Goal: Task Accomplishment & Management: Use online tool/utility

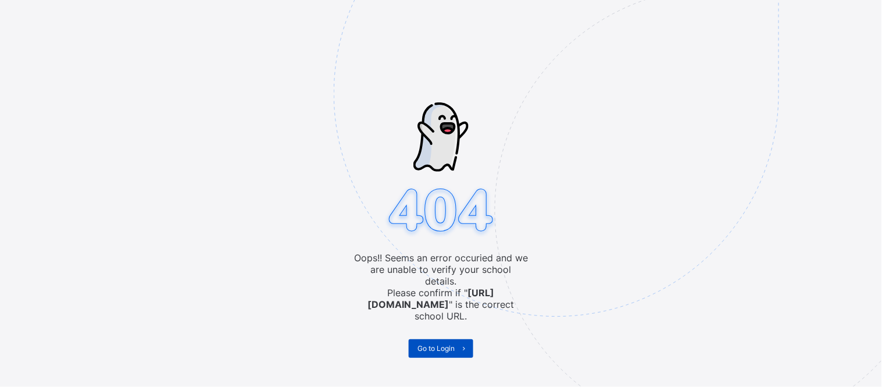
click at [450, 344] on span "Go to Login" at bounding box center [436, 348] width 37 height 9
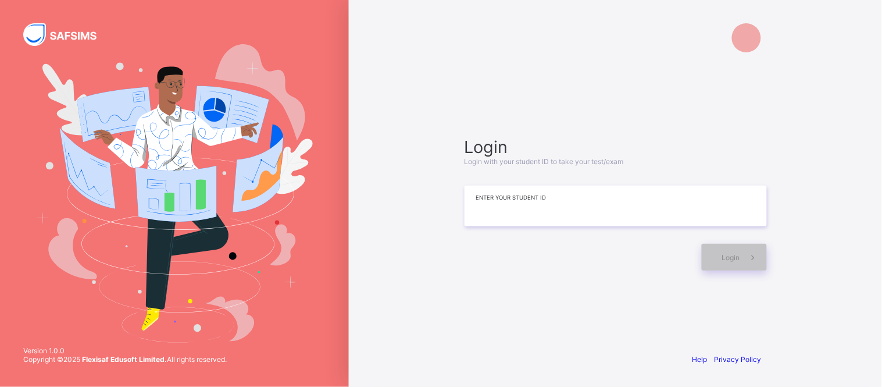
click at [497, 204] on input at bounding box center [616, 206] width 302 height 41
type input "*"
click at [486, 201] on input at bounding box center [616, 207] width 302 height 41
type input "*"
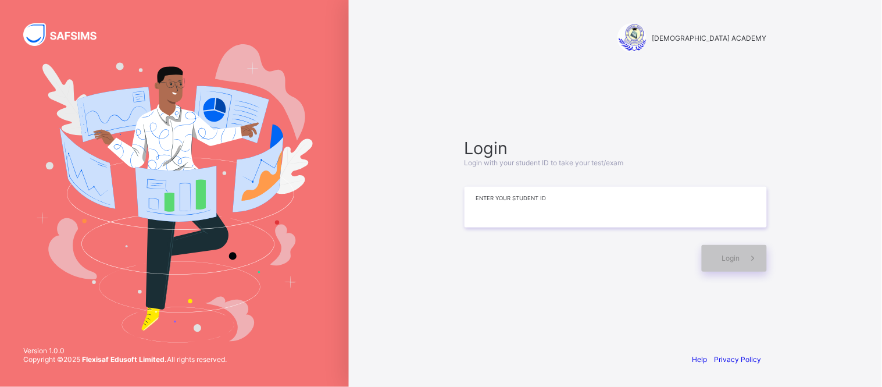
click at [479, 217] on input at bounding box center [616, 207] width 302 height 41
click at [479, 213] on input at bounding box center [616, 207] width 302 height 41
type input "*"
type input "**********"
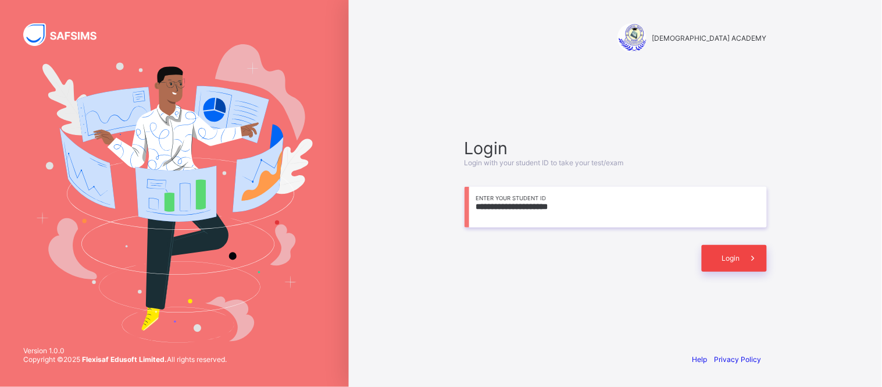
click at [739, 255] on span "Login" at bounding box center [731, 258] width 18 height 9
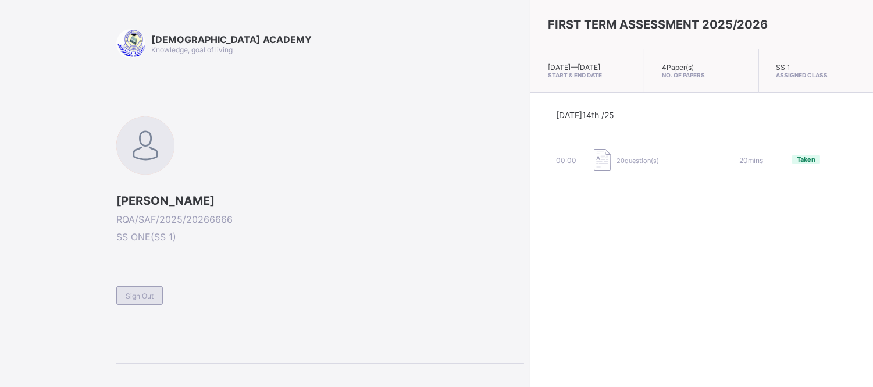
click at [136, 292] on span "Sign Out" at bounding box center [140, 295] width 28 height 9
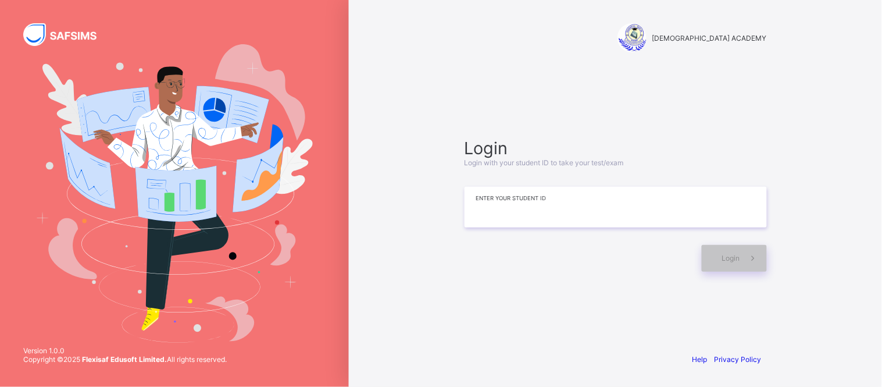
drag, startPoint x: 493, startPoint y: 207, endPoint x: 469, endPoint y: 211, distance: 23.7
click at [469, 211] on input at bounding box center [616, 207] width 302 height 41
type input "**********"
click at [718, 259] on div "Login" at bounding box center [734, 258] width 65 height 27
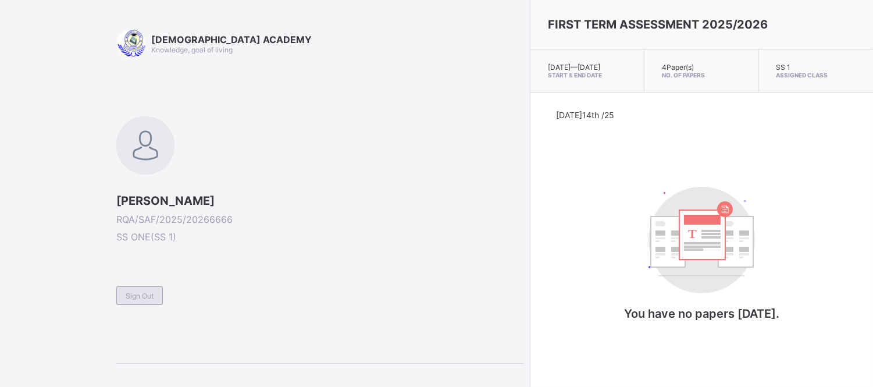
click at [132, 291] on span "Sign Out" at bounding box center [140, 295] width 28 height 9
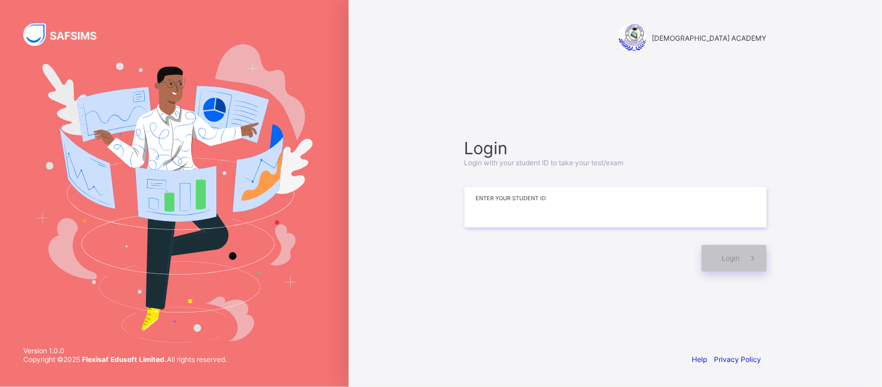
click at [490, 202] on input at bounding box center [616, 207] width 302 height 41
type input "**********"
click at [578, 294] on div "**********" at bounding box center [616, 204] width 326 height 231
click at [793, 269] on div "**********" at bounding box center [615, 193] width 533 height 387
click at [739, 262] on span "Login" at bounding box center [731, 258] width 18 height 9
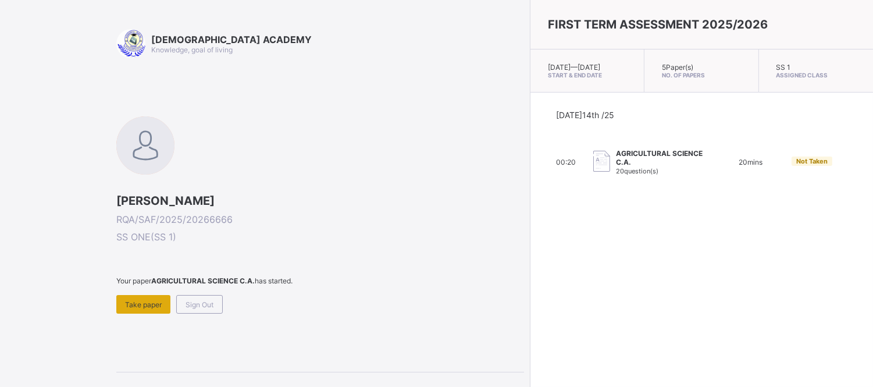
click at [132, 296] on div "Take paper" at bounding box center [143, 304] width 54 height 19
click at [150, 305] on span "Take paper" at bounding box center [143, 304] width 37 height 9
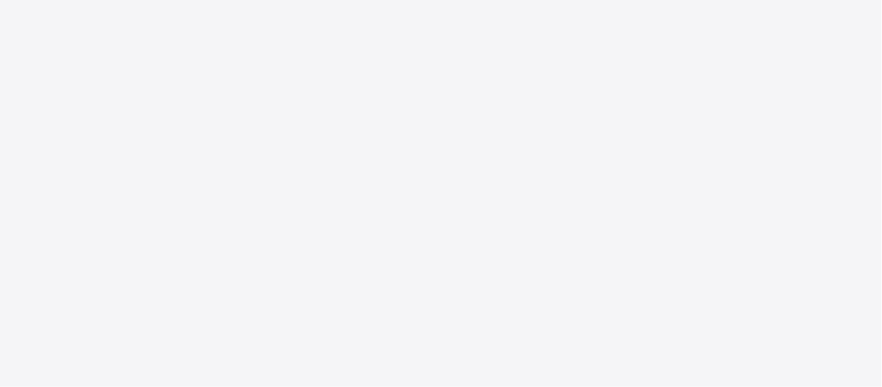
click at [176, 260] on div "New Update Available Hello there, You can install SAFSIMS on your device for ea…" at bounding box center [441, 193] width 882 height 387
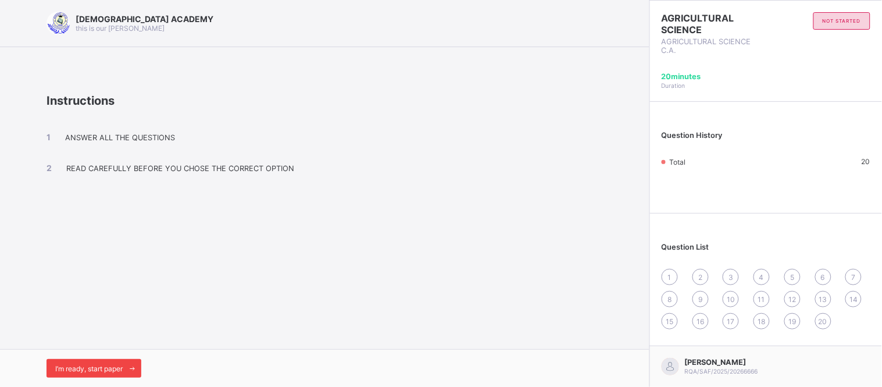
click at [128, 362] on span at bounding box center [132, 368] width 19 height 19
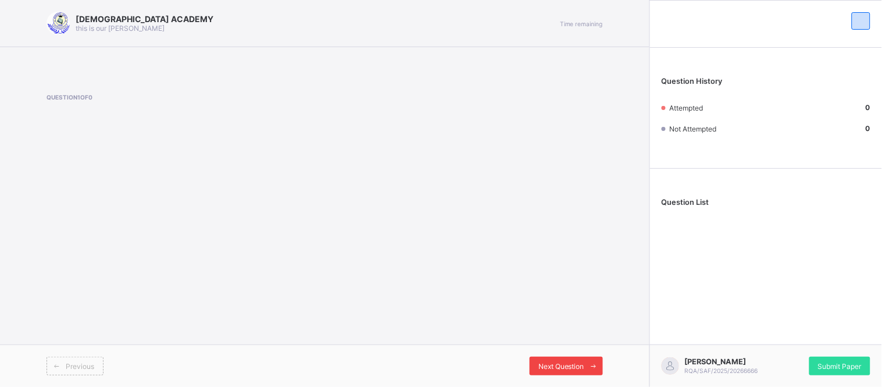
click at [562, 364] on span "Next Question" at bounding box center [562, 366] width 46 height 9
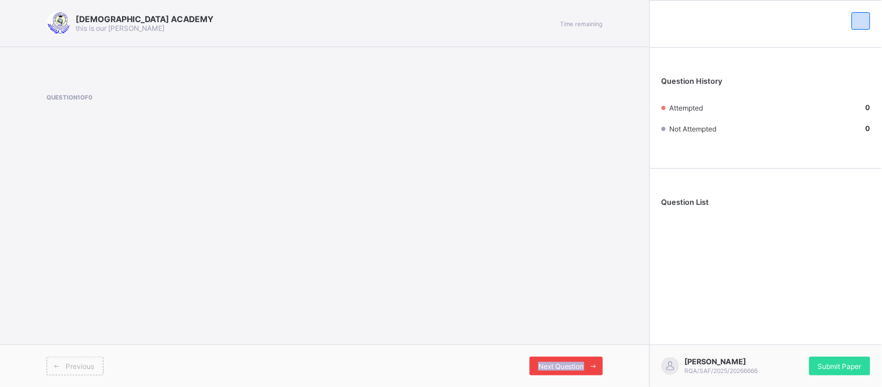
click at [562, 364] on span "Next Question" at bounding box center [562, 366] width 46 height 9
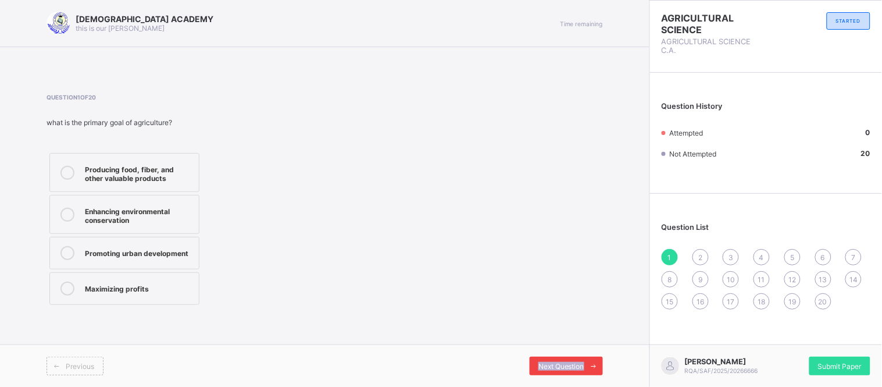
click at [597, 365] on icon at bounding box center [594, 366] width 9 height 8
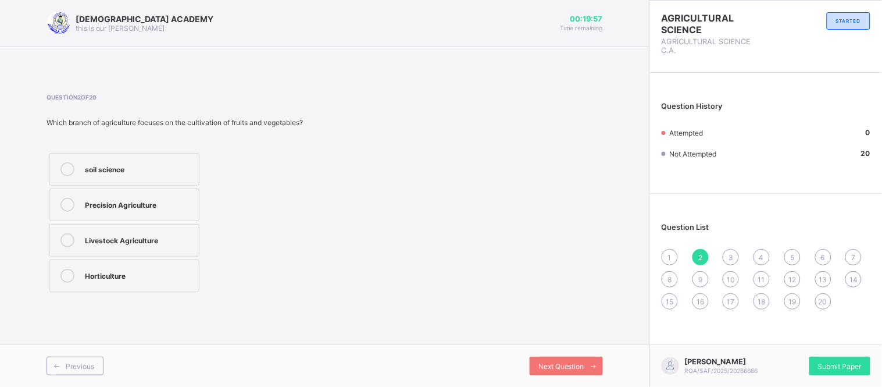
click at [668, 258] on div "1" at bounding box center [670, 257] width 16 height 16
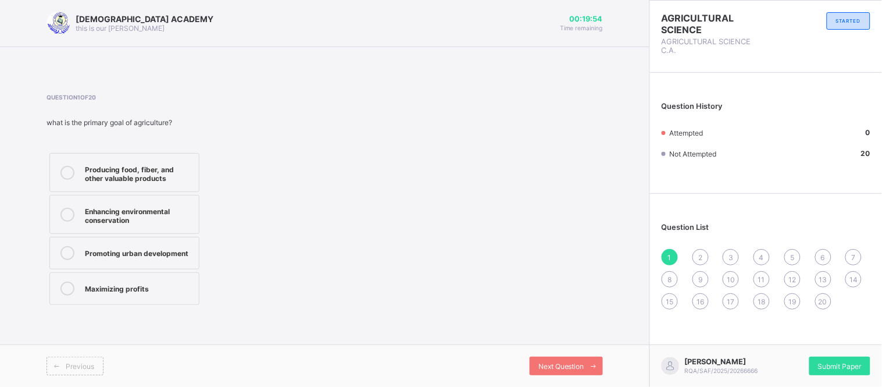
click at [132, 180] on div "Producing food, fiber, and other valuable products" at bounding box center [139, 172] width 108 height 20
click at [566, 373] on div "Next Question" at bounding box center [566, 366] width 73 height 19
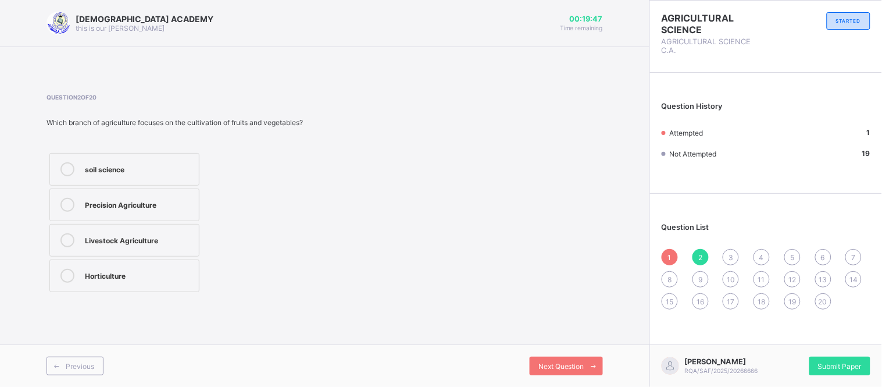
click at [120, 277] on div "Horticulture" at bounding box center [139, 275] width 108 height 12
click at [579, 367] on span "Next Question" at bounding box center [562, 366] width 46 height 9
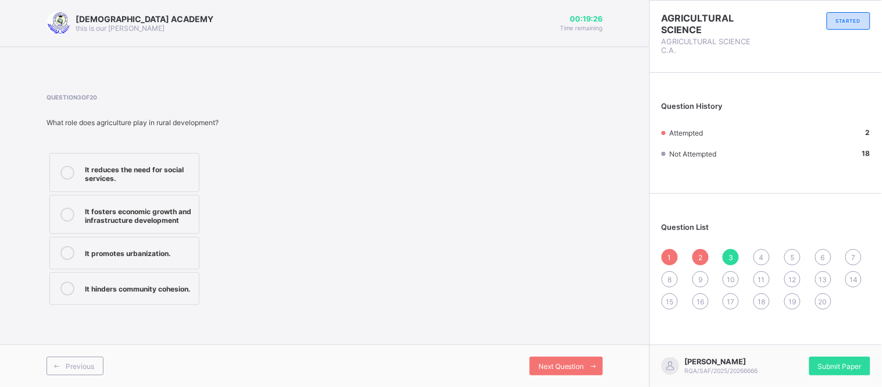
click at [165, 289] on div "It hinders community cohesion." at bounding box center [139, 288] width 108 height 12
click at [562, 359] on div "Next Question" at bounding box center [566, 366] width 73 height 19
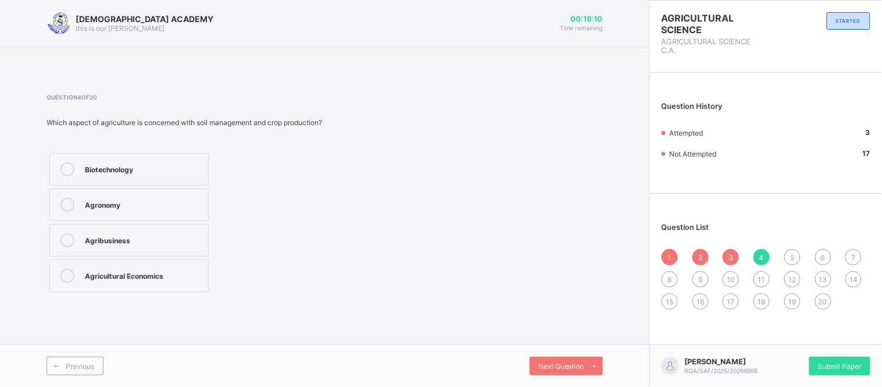
click at [169, 210] on div "Agronomy" at bounding box center [144, 205] width 118 height 14
click at [547, 362] on span "Next Question" at bounding box center [562, 366] width 46 height 9
click at [764, 263] on div "1 2 3 4 5 6 7 8 9 10 11 12 13 14 15 16 17 18 19 20" at bounding box center [766, 279] width 209 height 60
click at [762, 257] on span "4" at bounding box center [762, 257] width 5 height 9
click at [130, 207] on div "Agronomy" at bounding box center [144, 204] width 118 height 12
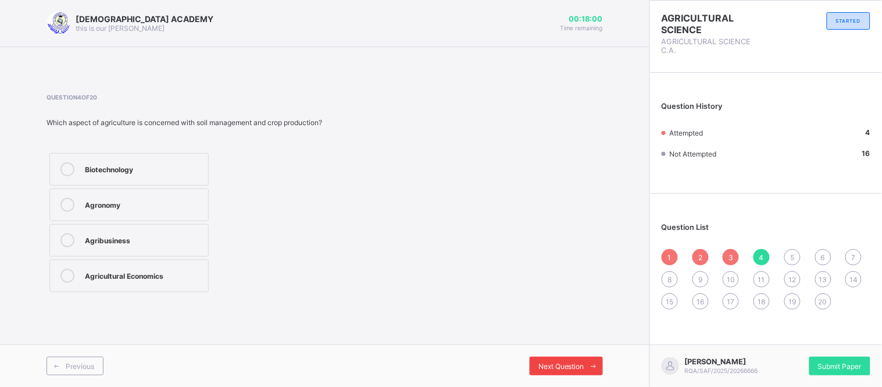
click at [581, 363] on span "Next Question" at bounding box center [562, 366] width 46 height 9
click at [134, 277] on div "Agricultural Engineering" at bounding box center [139, 275] width 108 height 12
click at [557, 358] on div "Next Question" at bounding box center [566, 366] width 73 height 19
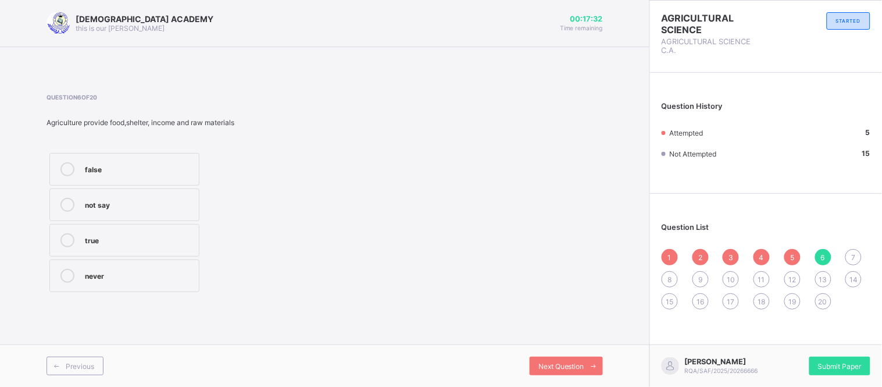
click at [106, 237] on div "true" at bounding box center [139, 239] width 108 height 12
click at [570, 363] on span "Next Question" at bounding box center [562, 366] width 46 height 9
click at [824, 251] on div "6" at bounding box center [824, 257] width 16 height 16
click at [565, 358] on div "Next Question" at bounding box center [566, 366] width 73 height 19
click at [144, 167] on div "ager and cultured" at bounding box center [139, 168] width 108 height 12
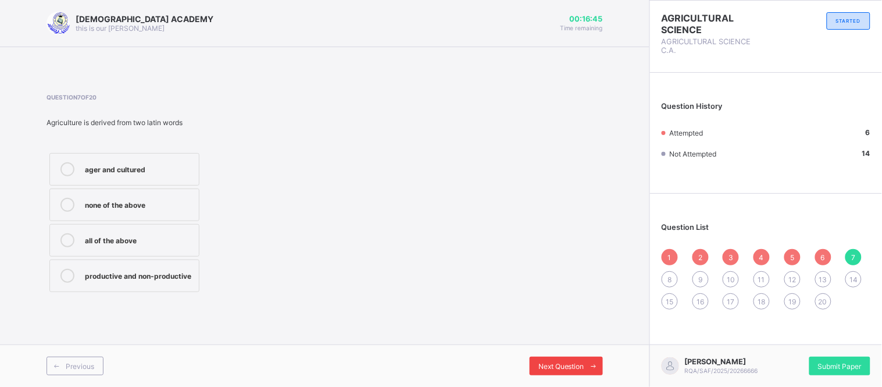
click at [568, 362] on span "Next Question" at bounding box center [562, 366] width 46 height 9
click at [823, 256] on span "6" at bounding box center [823, 257] width 4 height 9
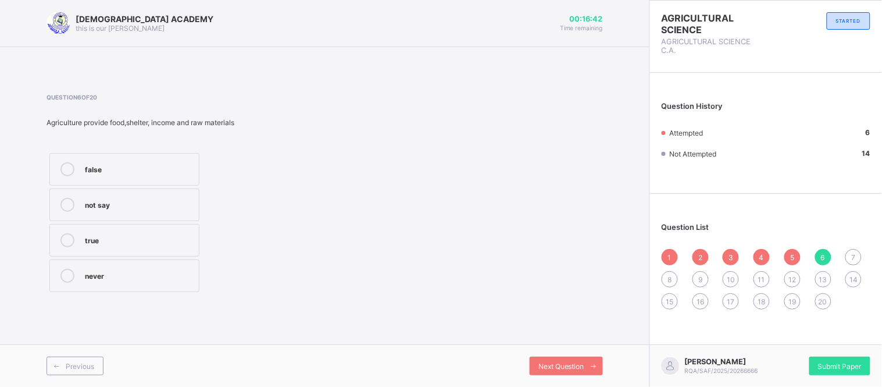
click at [862, 258] on div "7" at bounding box center [854, 257] width 16 height 16
click at [132, 161] on label "ager and cultured" at bounding box center [124, 169] width 150 height 33
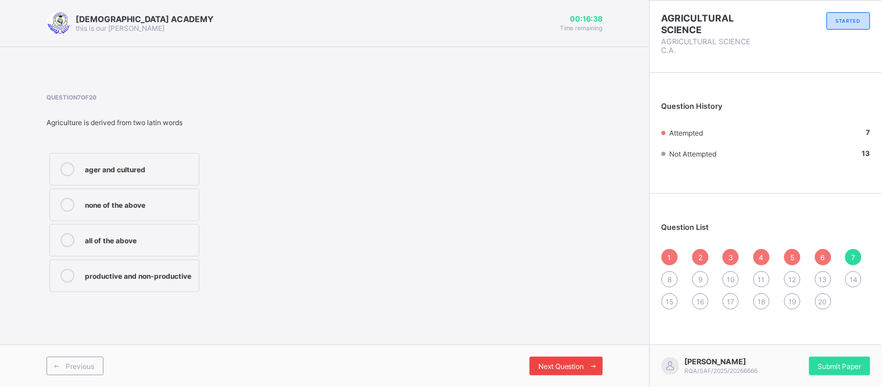
click at [574, 365] on span "Next Question" at bounding box center [562, 366] width 46 height 9
click at [98, 161] on label "provision of crisis" at bounding box center [124, 169] width 150 height 33
click at [551, 362] on span "Next Question" at bounding box center [562, 366] width 46 height 9
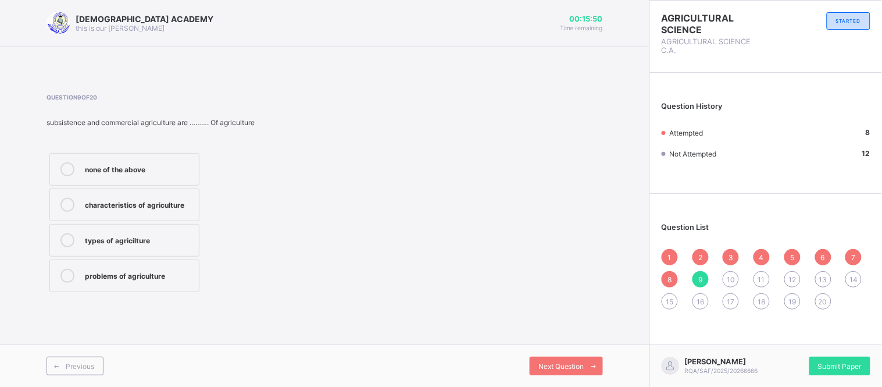
click at [134, 236] on div "types of agricilture" at bounding box center [139, 239] width 108 height 12
click at [568, 373] on div "Next Question" at bounding box center [566, 366] width 73 height 19
click at [702, 275] on span "9" at bounding box center [701, 279] width 4 height 9
click at [170, 256] on label "types of agricilture" at bounding box center [124, 240] width 150 height 33
click at [554, 365] on span "Next Question" at bounding box center [562, 366] width 46 height 9
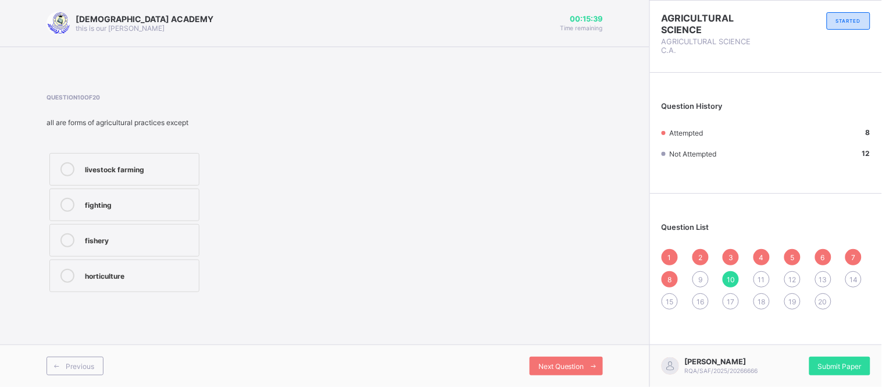
click at [707, 281] on div "9" at bounding box center [701, 279] width 16 height 16
click at [154, 234] on div "types of agricilture" at bounding box center [139, 239] width 108 height 12
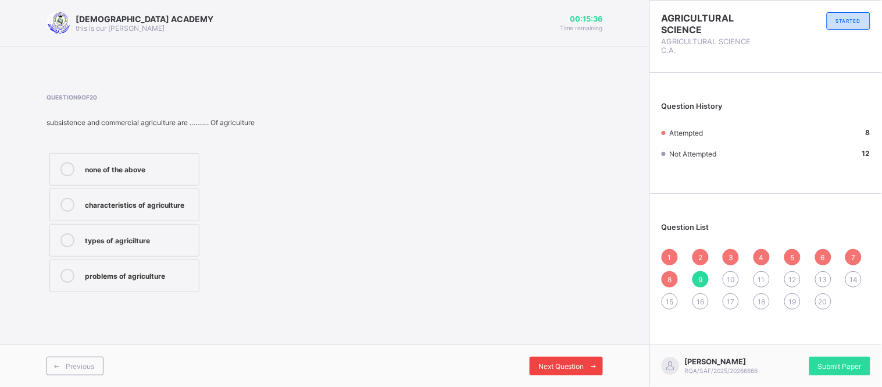
click at [563, 367] on span "Next Question" at bounding box center [562, 366] width 46 height 9
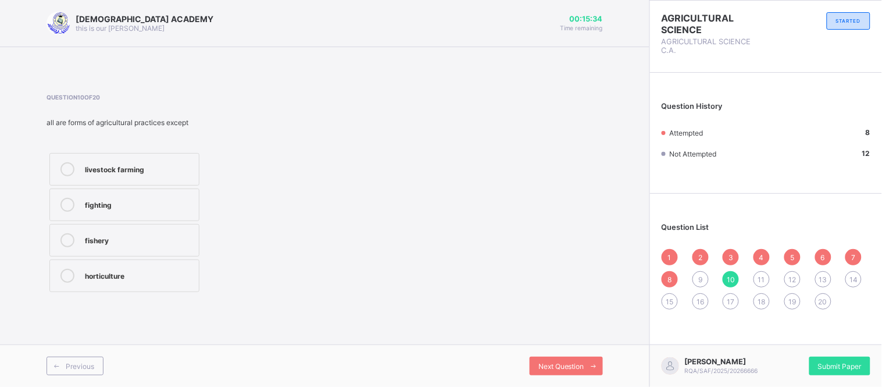
click at [707, 278] on div "9" at bounding box center [701, 279] width 16 height 16
click at [146, 233] on div "types of agricilture" at bounding box center [139, 239] width 108 height 12
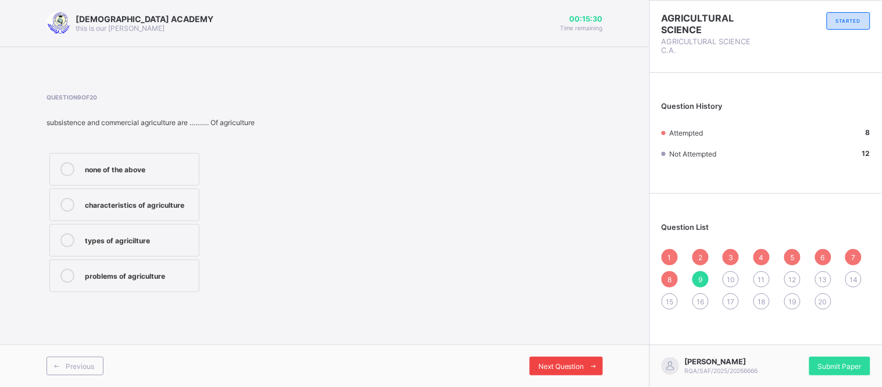
click at [577, 363] on span "Next Question" at bounding box center [562, 366] width 46 height 9
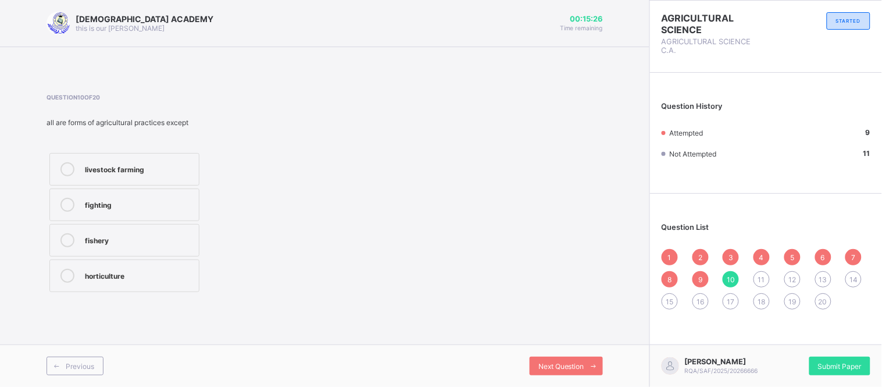
click at [129, 208] on div "fighting" at bounding box center [139, 204] width 108 height 12
click at [550, 357] on div "Next Question" at bounding box center [566, 366] width 73 height 19
click at [144, 278] on div "mining science" at bounding box center [139, 275] width 108 height 12
click at [557, 362] on span "Next Question" at bounding box center [562, 366] width 46 height 9
click at [733, 277] on span "10" at bounding box center [731, 279] width 8 height 9
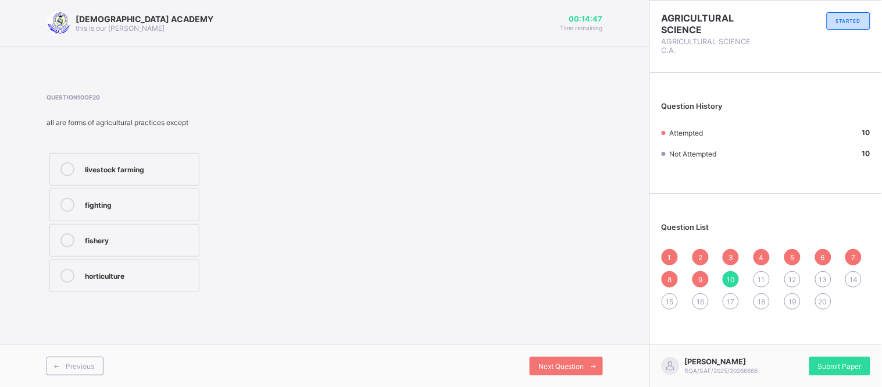
click at [763, 278] on span "11" at bounding box center [762, 279] width 7 height 9
click at [121, 274] on div "mining science" at bounding box center [139, 275] width 108 height 12
click at [590, 366] on icon at bounding box center [594, 366] width 9 height 8
click at [195, 241] on label "animal" at bounding box center [124, 240] width 150 height 33
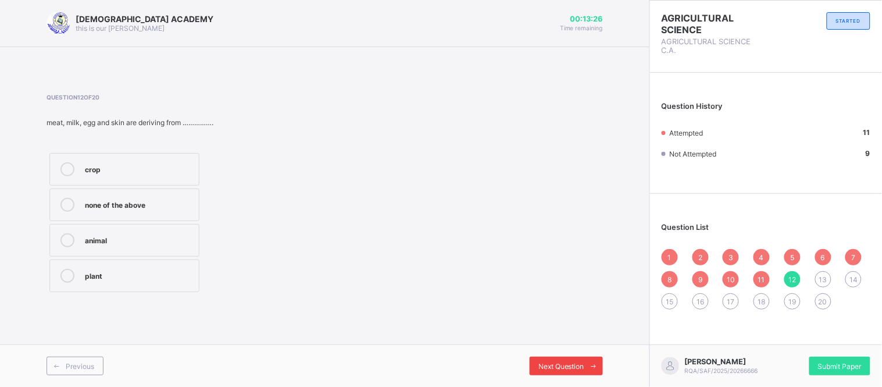
click at [560, 359] on div "Next Question" at bounding box center [566, 366] width 73 height 19
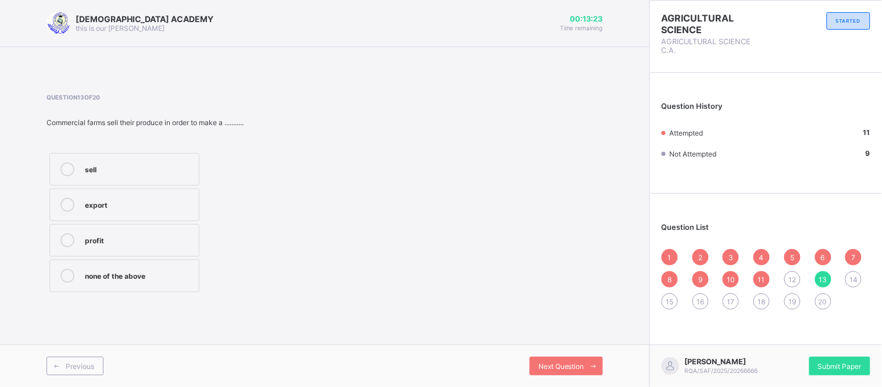
click at [789, 280] on span "12" at bounding box center [793, 279] width 8 height 9
click at [171, 254] on label "animal" at bounding box center [124, 240] width 150 height 33
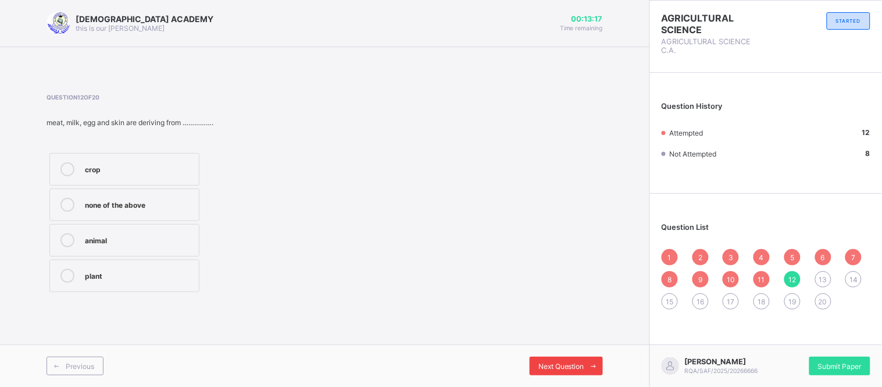
click at [567, 365] on span "Next Question" at bounding box center [562, 366] width 46 height 9
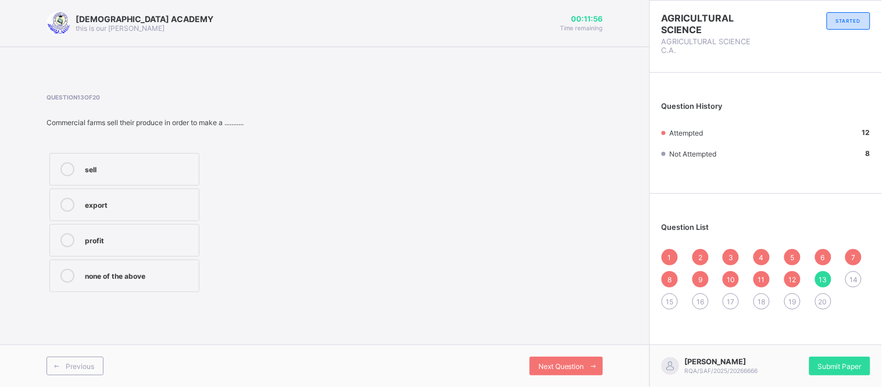
click at [130, 250] on label "profit" at bounding box center [124, 240] width 150 height 33
click at [553, 362] on span "Next Question" at bounding box center [562, 366] width 46 height 9
click at [827, 280] on span "13" at bounding box center [824, 279] width 8 height 9
click at [141, 236] on div "profit" at bounding box center [139, 239] width 108 height 12
click at [574, 364] on span "Next Question" at bounding box center [562, 366] width 46 height 9
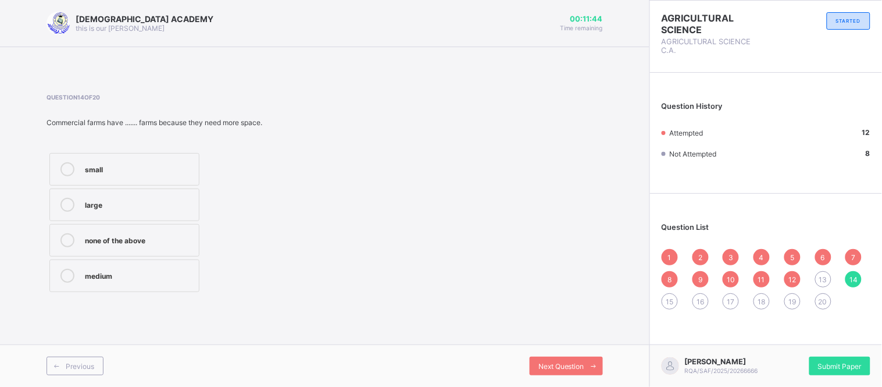
click at [827, 276] on span "13" at bounding box center [824, 279] width 8 height 9
click at [69, 229] on label "profit" at bounding box center [124, 240] width 150 height 33
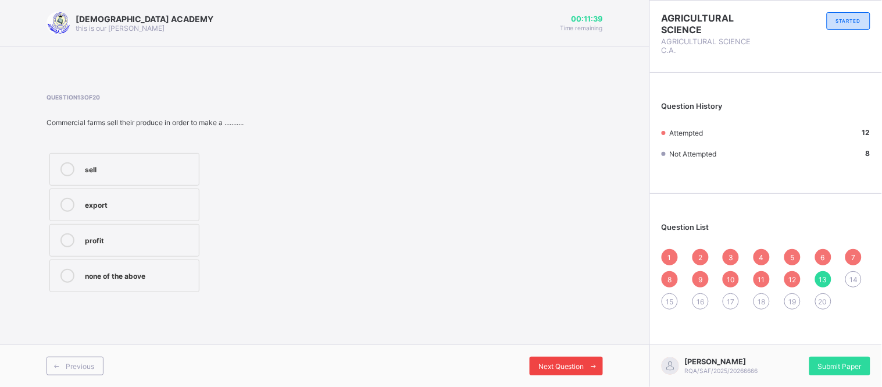
click at [574, 368] on span "Next Question" at bounding box center [562, 366] width 46 height 9
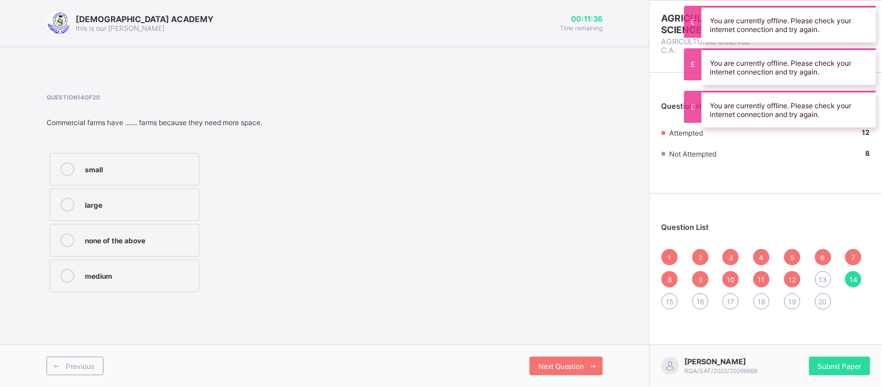
click at [818, 275] on div "13" at bounding box center [824, 279] width 16 height 16
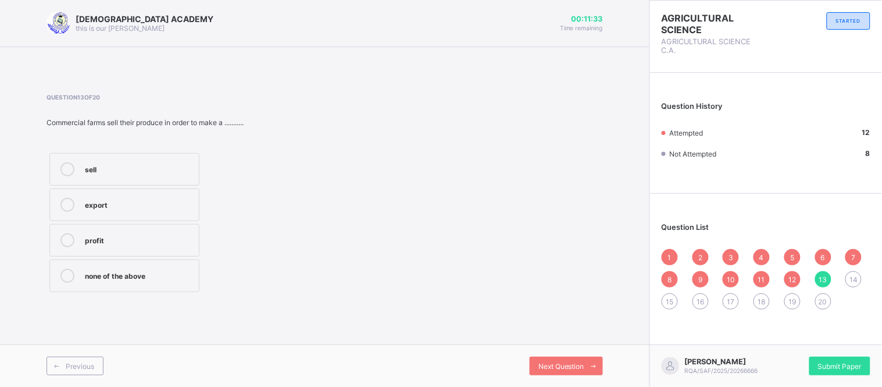
click at [109, 251] on label "profit" at bounding box center [124, 240] width 150 height 33
click at [568, 373] on div "Next Question" at bounding box center [566, 366] width 73 height 19
click at [823, 282] on div "13" at bounding box center [824, 279] width 16 height 16
click at [91, 261] on label "none of the above" at bounding box center [124, 275] width 150 height 33
click at [123, 239] on div "profit" at bounding box center [139, 239] width 108 height 12
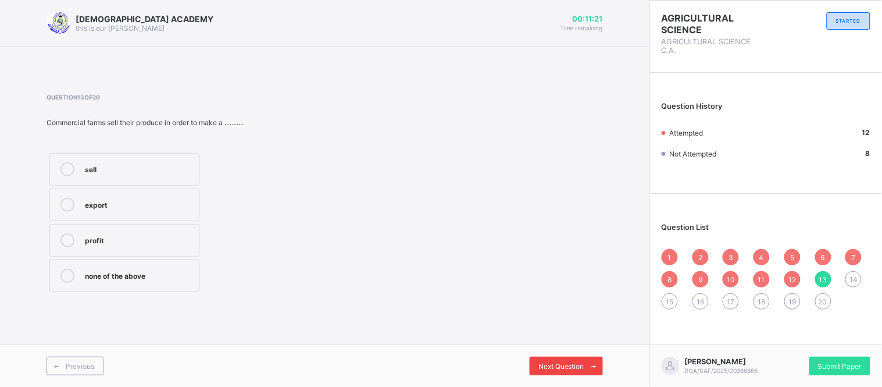
click at [584, 367] on span "Next Question" at bounding box center [562, 366] width 46 height 9
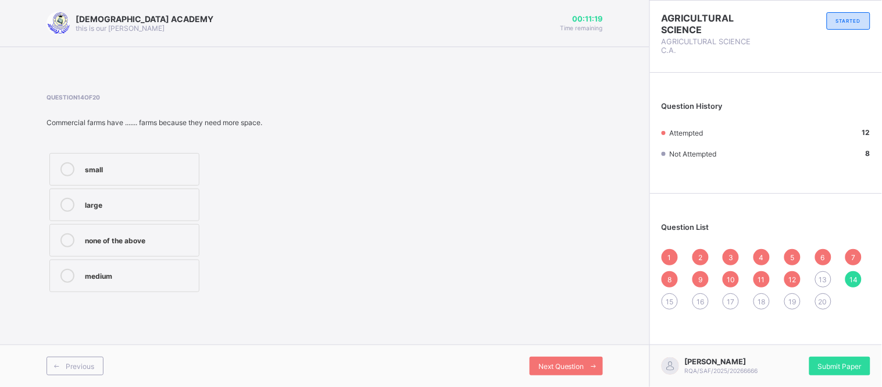
click at [821, 275] on span "13" at bounding box center [824, 279] width 8 height 9
click at [117, 243] on div "profit" at bounding box center [139, 239] width 108 height 12
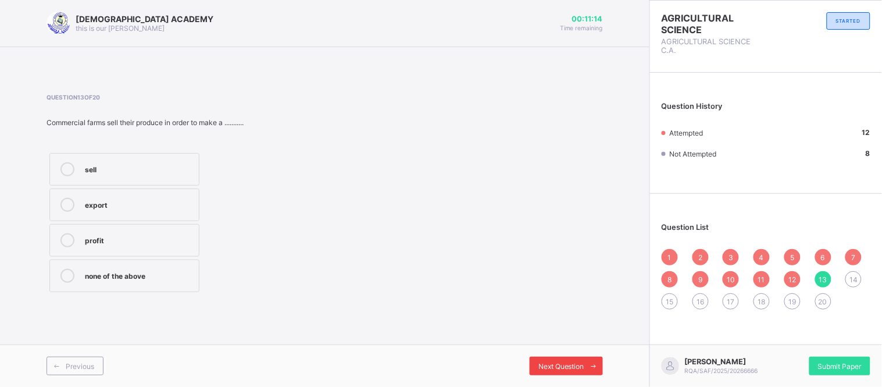
click at [592, 363] on icon at bounding box center [594, 366] width 9 height 8
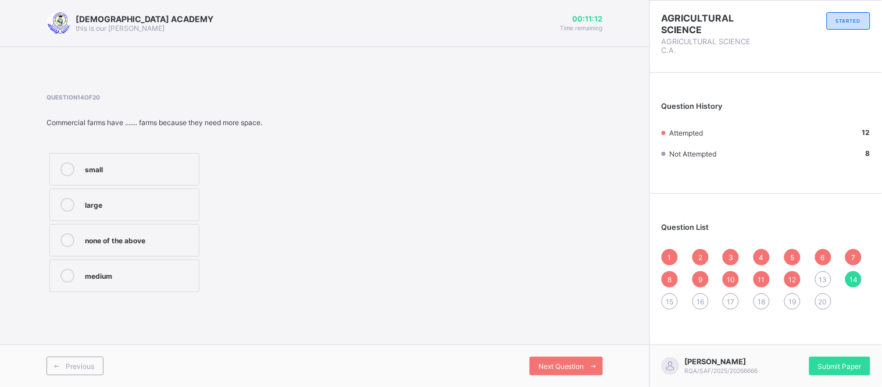
click at [824, 283] on div "13" at bounding box center [824, 279] width 16 height 16
click at [158, 250] on label "profit" at bounding box center [124, 240] width 150 height 33
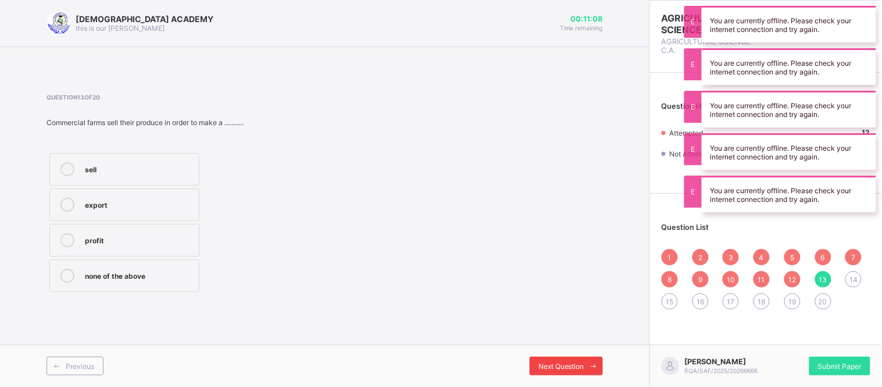
click at [576, 368] on span "Next Question" at bounding box center [562, 366] width 46 height 9
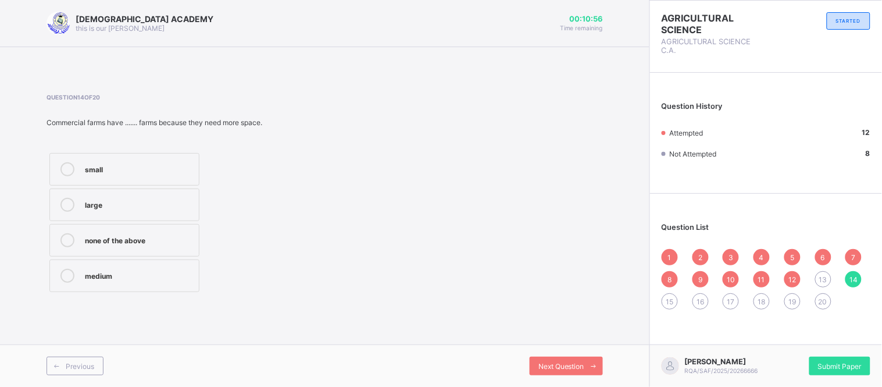
click at [828, 275] on div "13" at bounding box center [824, 279] width 16 height 16
click at [144, 241] on div "profit" at bounding box center [139, 239] width 108 height 12
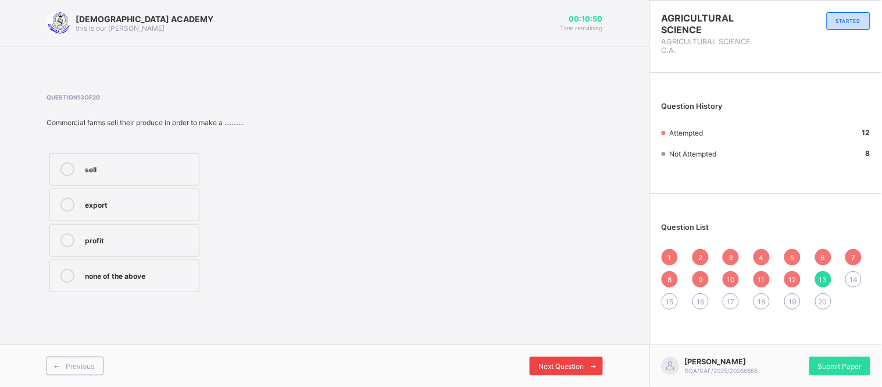
click at [576, 364] on span "Next Question" at bounding box center [562, 366] width 46 height 9
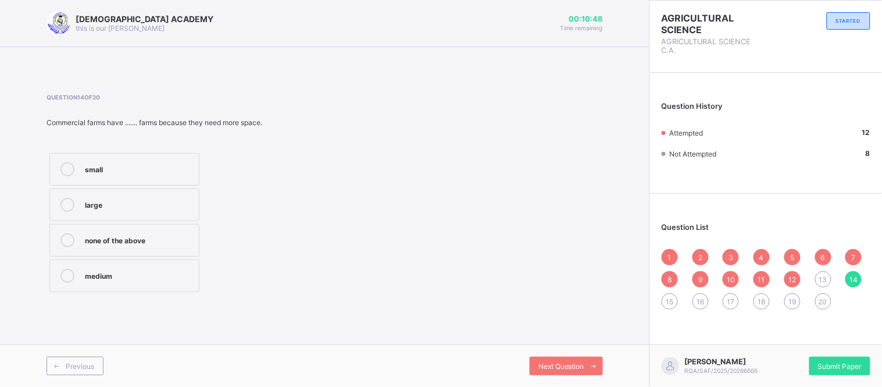
click at [820, 281] on span "13" at bounding box center [824, 279] width 8 height 9
click at [118, 249] on label "profit" at bounding box center [124, 240] width 150 height 33
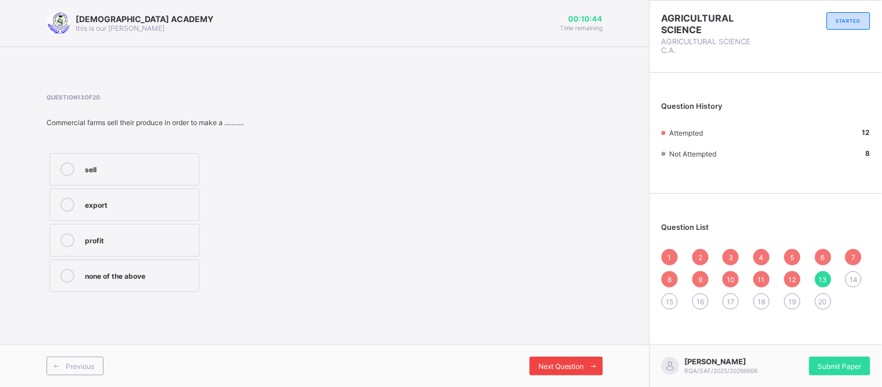
click at [544, 358] on div "Next Question" at bounding box center [566, 366] width 73 height 19
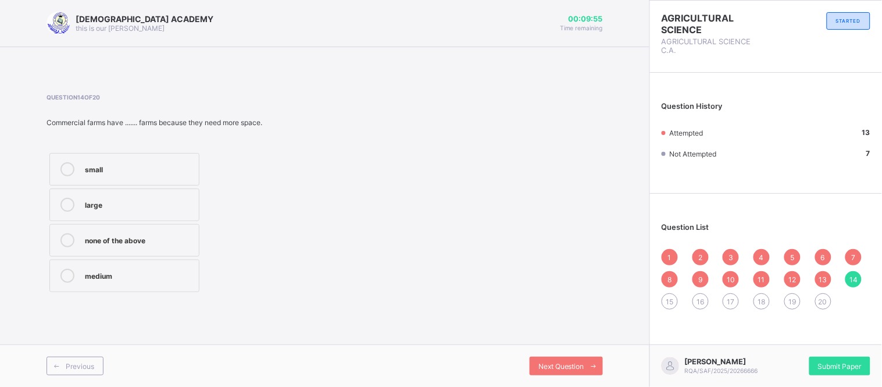
click at [143, 197] on label "large" at bounding box center [124, 204] width 150 height 33
click at [563, 364] on span "Next Question" at bounding box center [562, 366] width 46 height 9
click at [126, 159] on label "all of the above" at bounding box center [124, 169] width 150 height 33
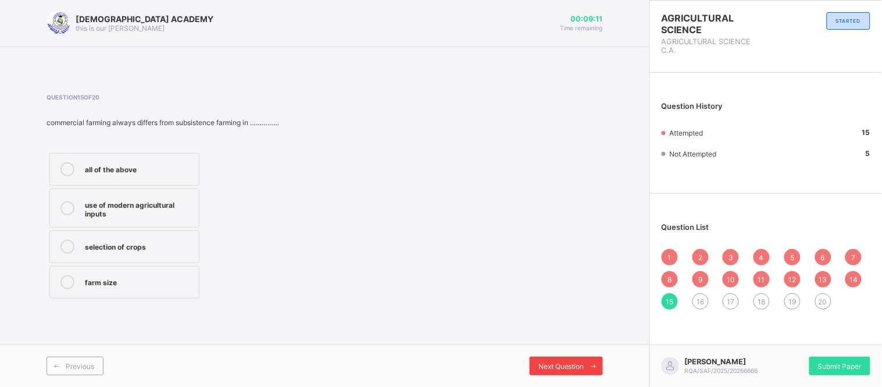
click at [561, 370] on span "Next Question" at bounding box center [562, 366] width 46 height 9
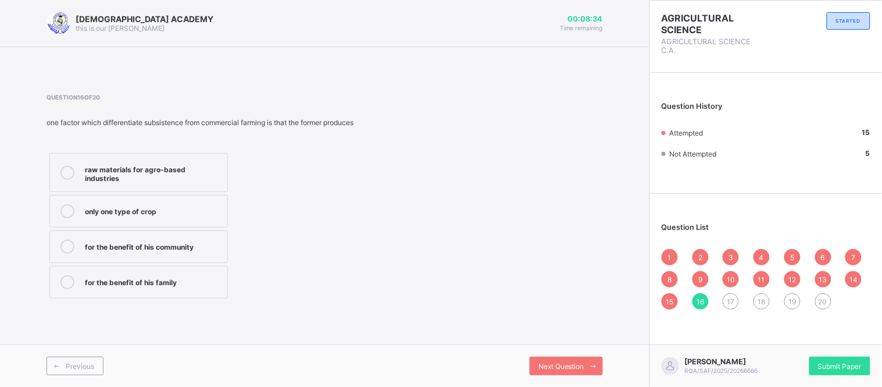
click at [143, 266] on label "for the benefit of his family" at bounding box center [138, 282] width 179 height 33
click at [570, 367] on span "Next Question" at bounding box center [562, 366] width 46 height 9
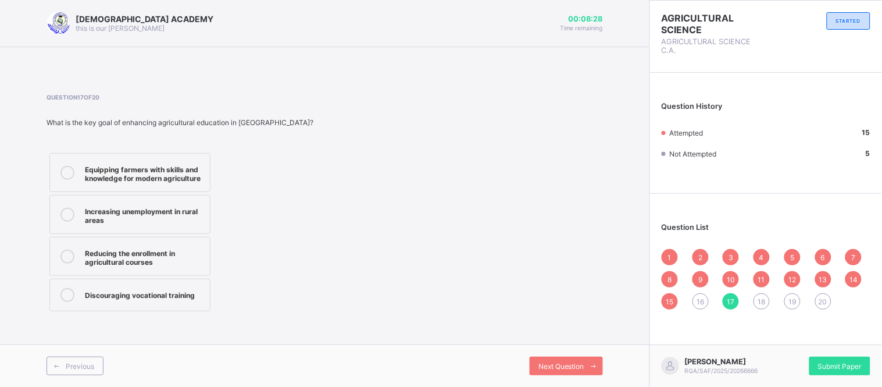
click at [702, 307] on div "16" at bounding box center [701, 301] width 16 height 16
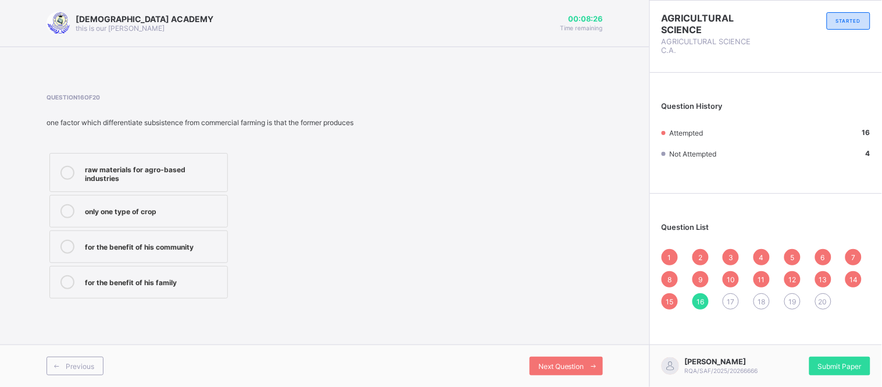
click at [137, 258] on div "raw materials for agro-based industries only one type of crop for the benefit o…" at bounding box center [139, 225] width 184 height 151
click at [131, 275] on div "for the benefit of his family" at bounding box center [153, 281] width 137 height 12
click at [571, 355] on div "Previous Next Question" at bounding box center [325, 365] width 650 height 42
click at [580, 361] on div "Next Question" at bounding box center [566, 366] width 73 height 19
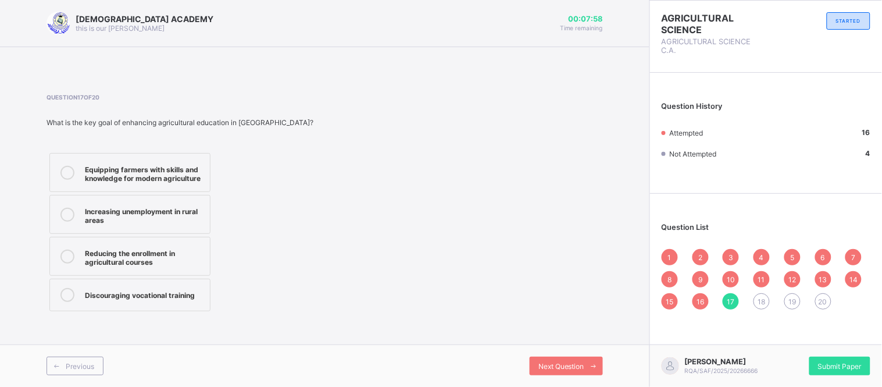
click at [166, 170] on div "Equipping farmers with skills and knowledge for modern agriculture" at bounding box center [144, 172] width 119 height 20
click at [551, 362] on span "Next Question" at bounding box center [562, 366] width 46 height 9
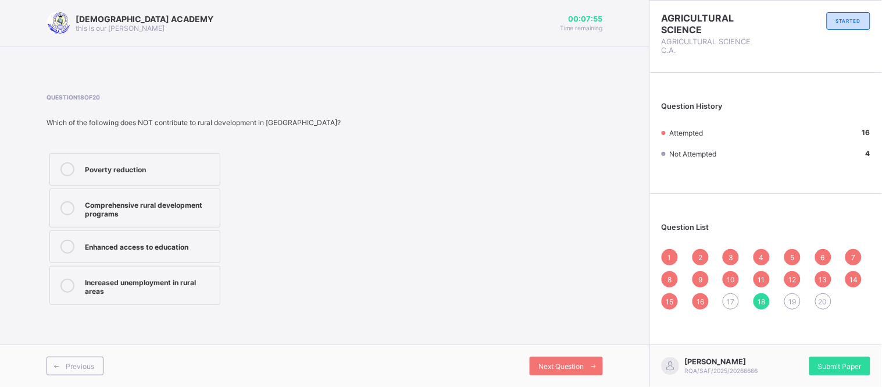
click at [724, 301] on div "17" at bounding box center [731, 301] width 16 height 16
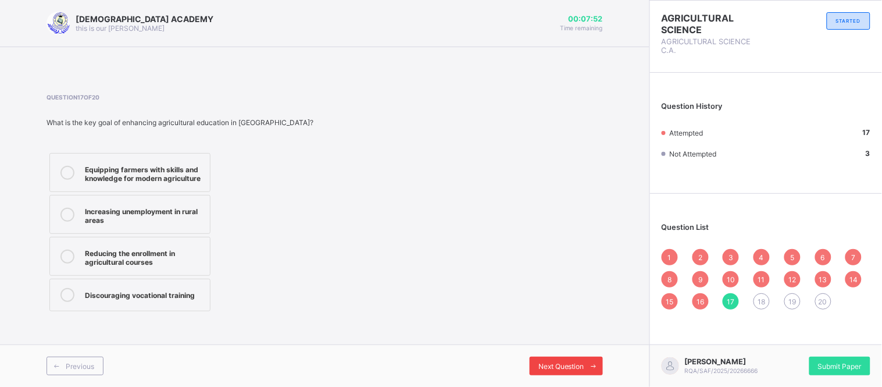
click at [546, 364] on span "Next Question" at bounding box center [562, 366] width 46 height 9
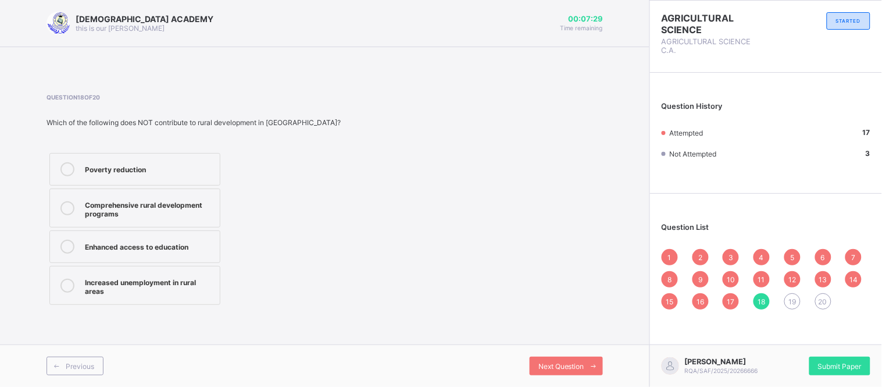
click at [123, 266] on label "Increased unemployment in rural areas" at bounding box center [134, 285] width 171 height 39
click at [558, 370] on span "Next Question" at bounding box center [562, 366] width 46 height 9
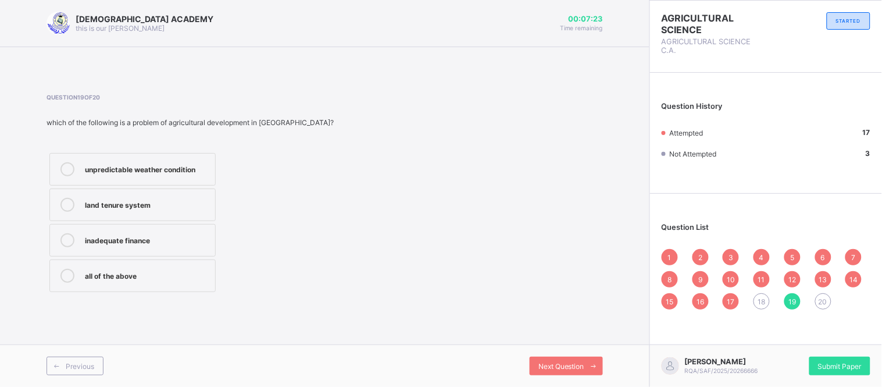
click at [763, 304] on span "18" at bounding box center [763, 301] width 8 height 9
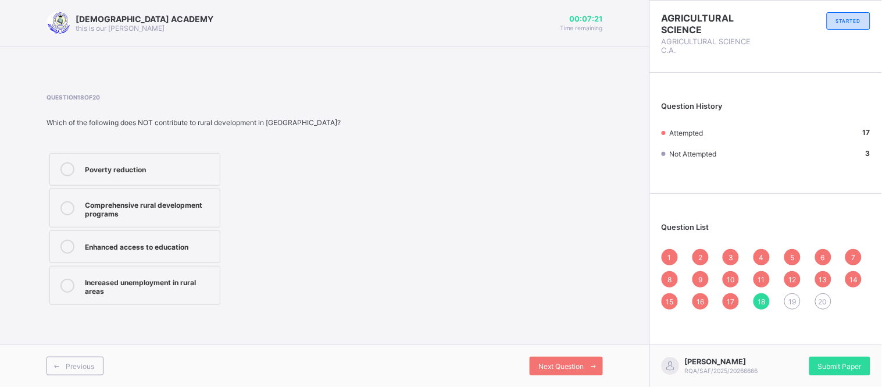
click at [177, 299] on label "Increased unemployment in rural areas" at bounding box center [134, 285] width 171 height 39
click at [532, 358] on div "Next Question" at bounding box center [566, 366] width 73 height 19
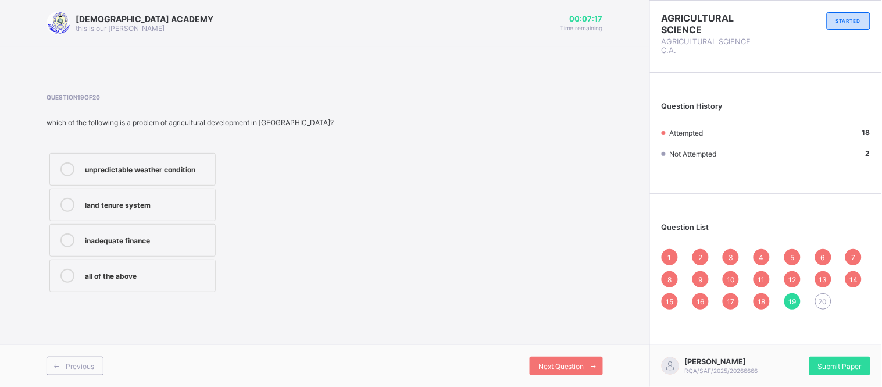
click at [759, 297] on span "18" at bounding box center [763, 301] width 8 height 9
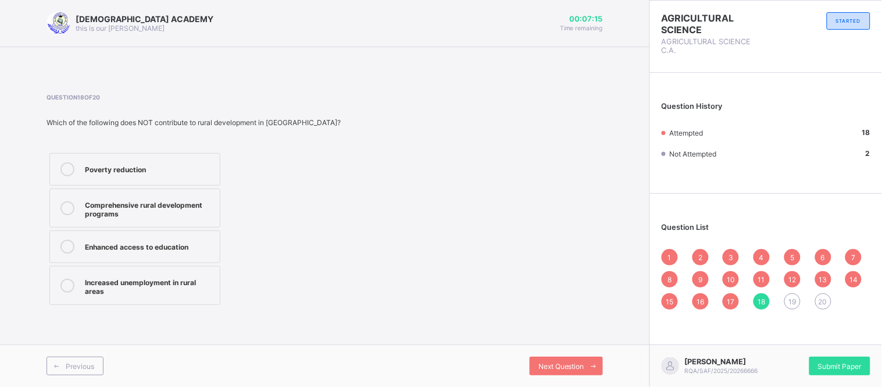
click at [794, 300] on span "19" at bounding box center [793, 301] width 8 height 9
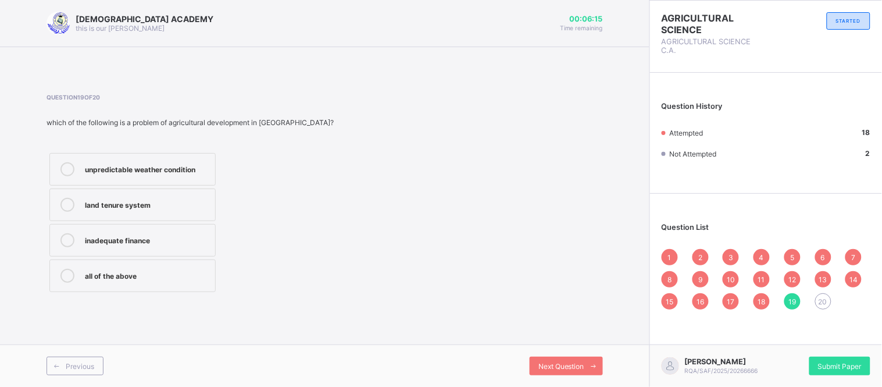
click at [83, 282] on label "all of the above" at bounding box center [132, 275] width 166 height 33
click at [550, 361] on div "Next Question" at bounding box center [566, 366] width 73 height 19
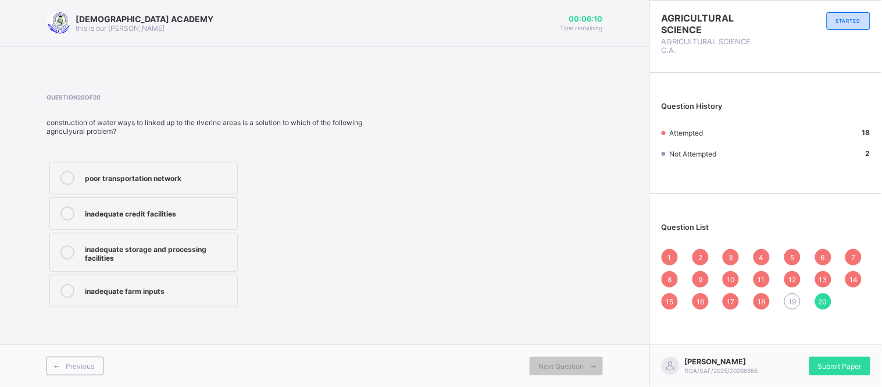
click at [792, 304] on span "19" at bounding box center [793, 301] width 8 height 9
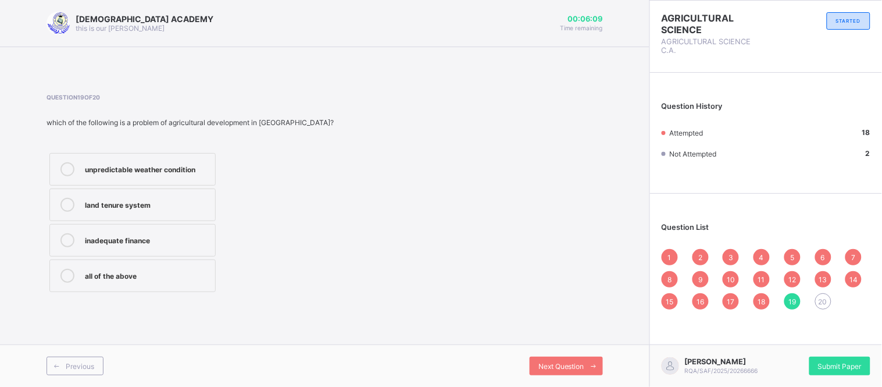
click at [89, 280] on div "all of the above" at bounding box center [147, 275] width 124 height 12
click at [539, 362] on span "Next Question" at bounding box center [562, 366] width 46 height 9
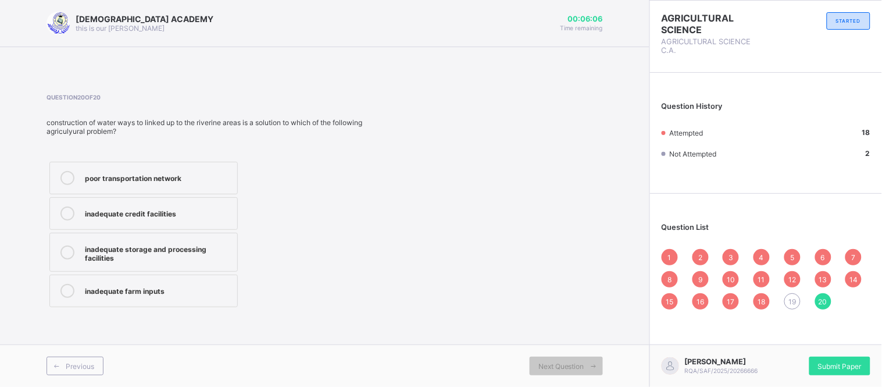
click at [794, 301] on span "19" at bounding box center [793, 301] width 8 height 9
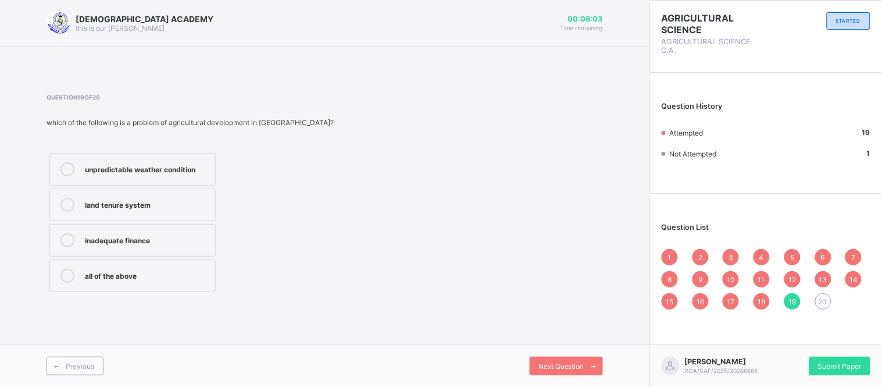
click at [120, 280] on div "all of the above" at bounding box center [147, 275] width 124 height 12
click at [549, 365] on span "Next Question" at bounding box center [562, 366] width 46 height 9
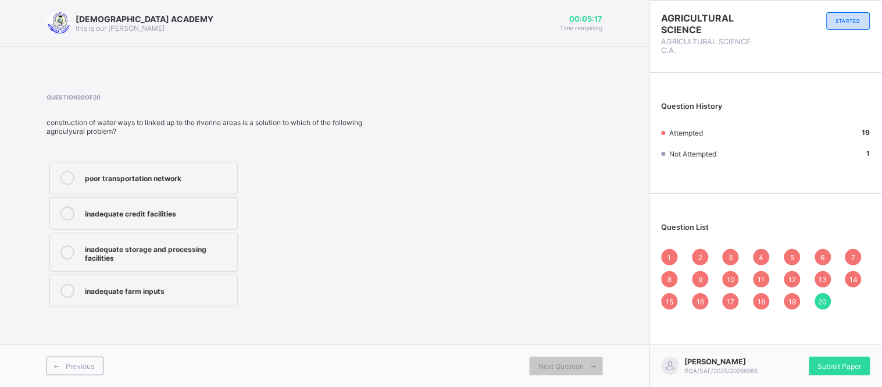
click at [146, 177] on div "poor transportation network" at bounding box center [158, 177] width 147 height 12
click at [839, 366] on span "Submit Paper" at bounding box center [840, 366] width 44 height 9
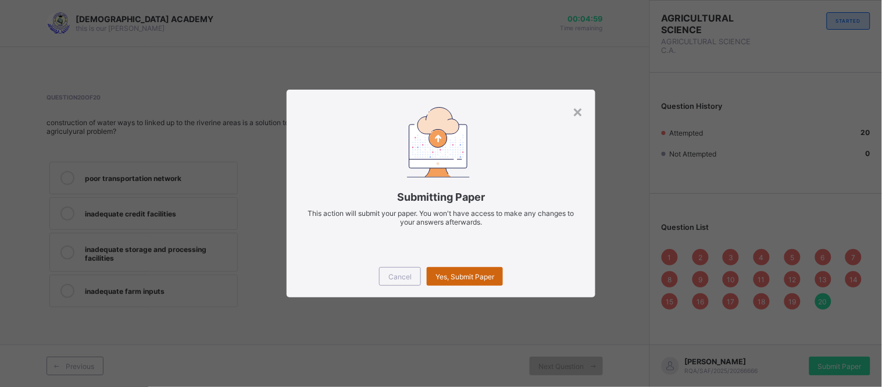
click at [472, 281] on div "Yes, Submit Paper" at bounding box center [465, 276] width 76 height 19
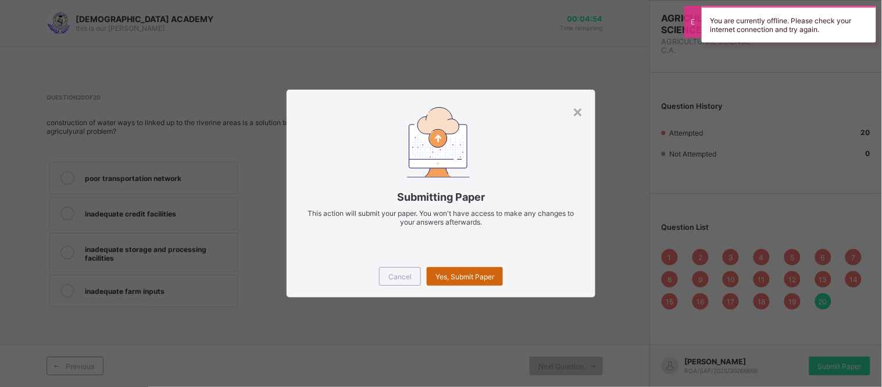
click at [472, 281] on div "Yes, Submit Paper" at bounding box center [465, 276] width 76 height 19
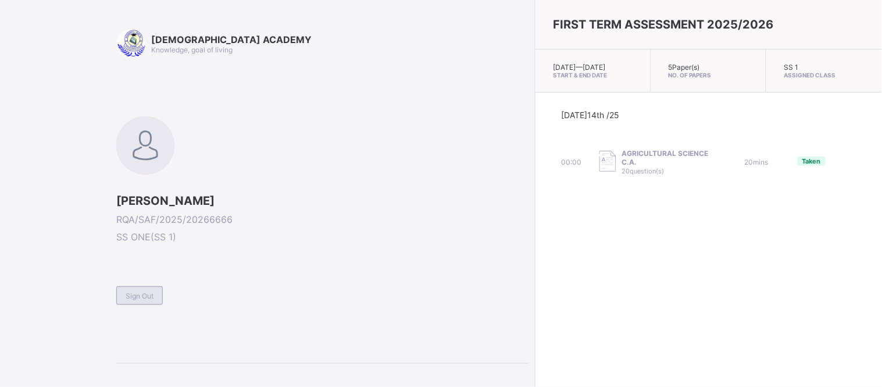
click at [136, 298] on div "Sign Out" at bounding box center [139, 295] width 47 height 19
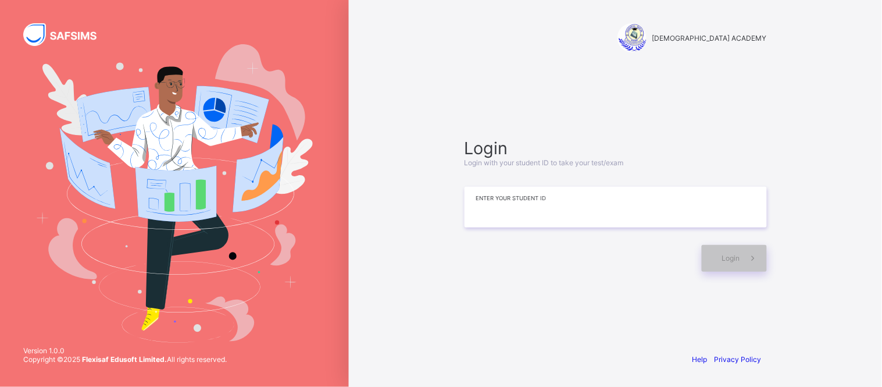
click at [604, 211] on input at bounding box center [616, 207] width 302 height 41
type input "*"
drag, startPoint x: 516, startPoint y: 233, endPoint x: 485, endPoint y: 268, distance: 46.6
click at [485, 268] on div at bounding box center [581, 258] width 232 height 27
click at [505, 201] on input at bounding box center [616, 207] width 302 height 41
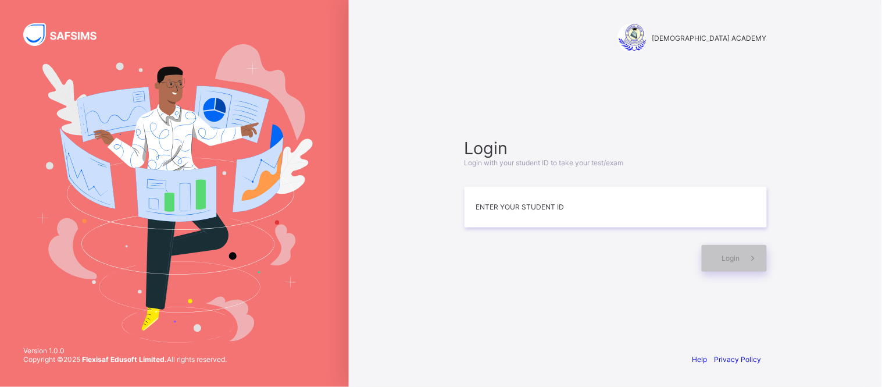
click at [449, 268] on div "RAUDHATUL QUR'AN ACADEMY Login Login with your student ID to take your test/exa…" at bounding box center [616, 193] width 349 height 387
click at [537, 211] on input at bounding box center [616, 207] width 302 height 41
type input "**********"
click at [725, 254] on span "Login" at bounding box center [731, 258] width 18 height 9
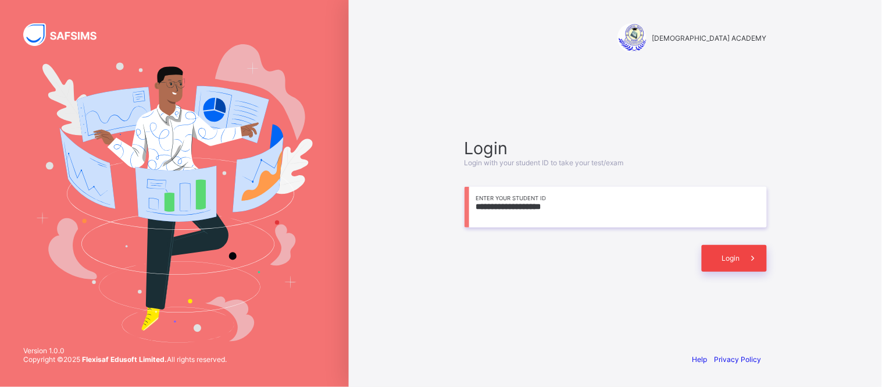
click at [734, 265] on div "Login" at bounding box center [734, 258] width 65 height 27
type input "**********"
click at [713, 251] on div "Login" at bounding box center [734, 258] width 65 height 27
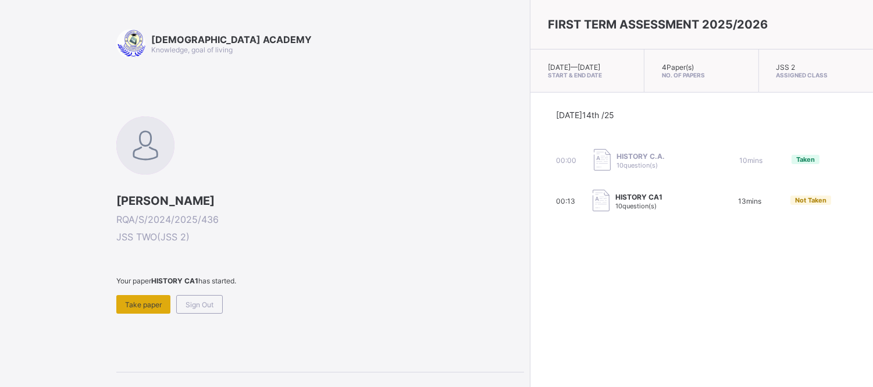
click at [137, 302] on span "Take paper" at bounding box center [143, 304] width 37 height 9
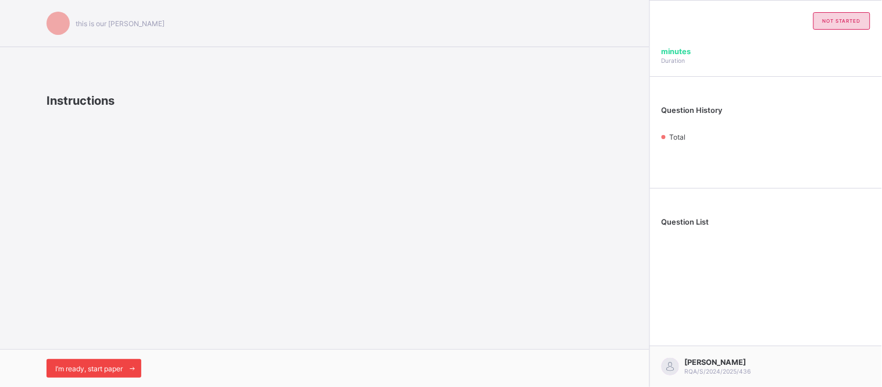
click at [104, 363] on div "I’m ready, start paper" at bounding box center [94, 368] width 95 height 19
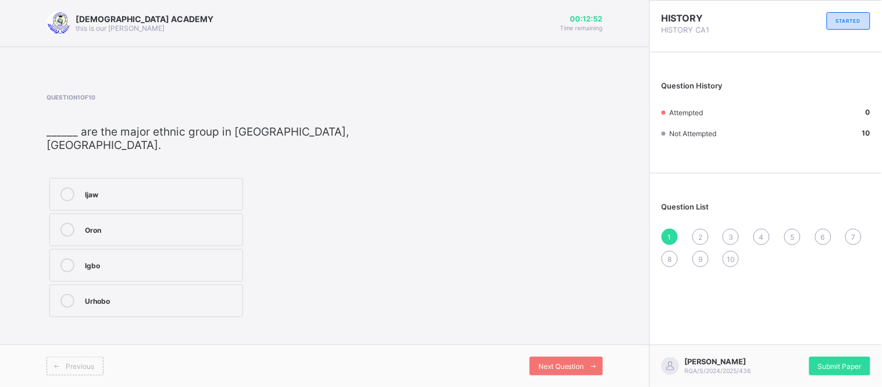
click at [169, 258] on div "Igbo" at bounding box center [161, 264] width 152 height 12
click at [554, 362] on span "Next Question" at bounding box center [562, 366] width 46 height 9
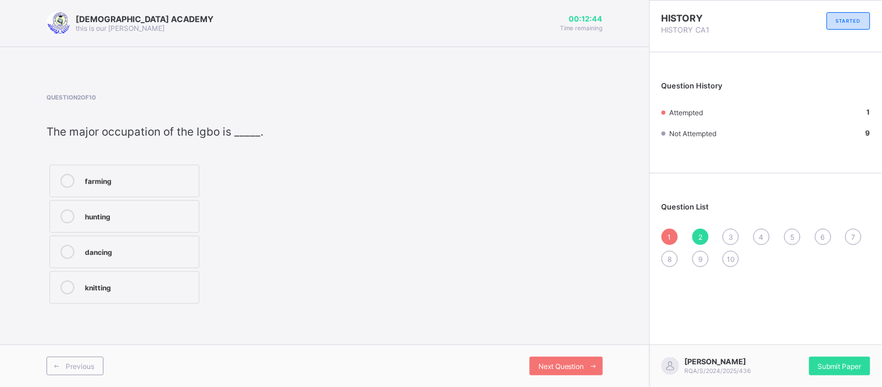
click at [171, 218] on div "hunting" at bounding box center [139, 215] width 108 height 12
click at [576, 365] on span "Next Question" at bounding box center [562, 366] width 46 height 9
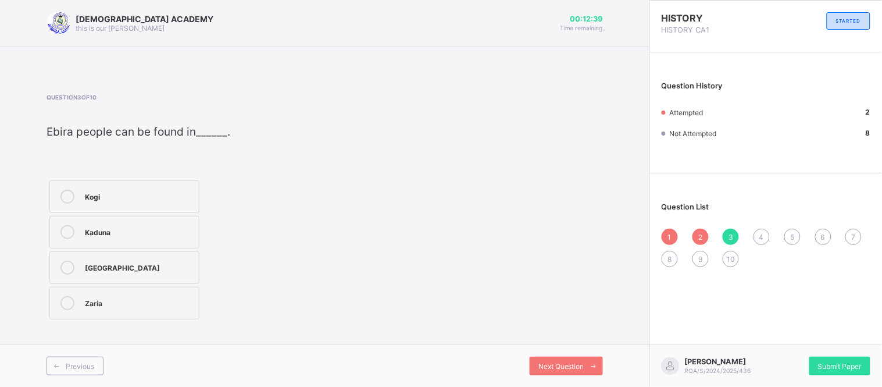
click at [698, 230] on div "2" at bounding box center [701, 237] width 16 height 16
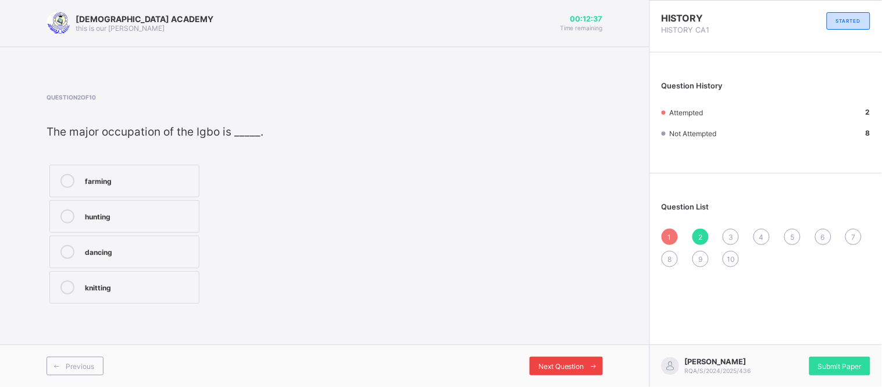
click at [576, 366] on span "Next Question" at bounding box center [562, 366] width 46 height 9
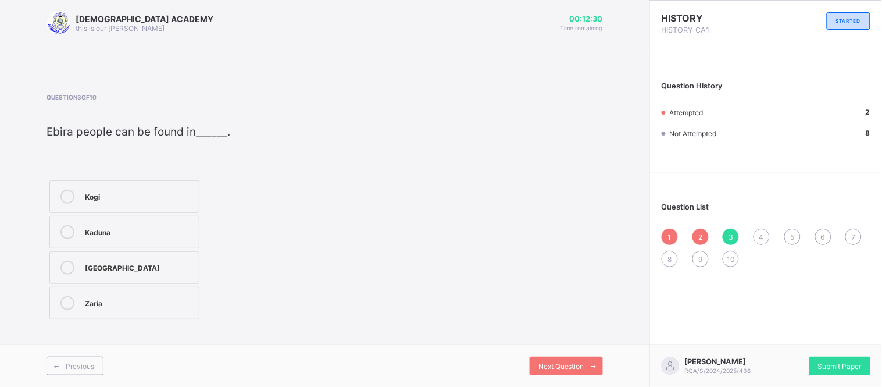
click at [140, 193] on div "Kogi" at bounding box center [139, 196] width 108 height 12
click at [539, 357] on div "Next Question" at bounding box center [566, 366] width 73 height 19
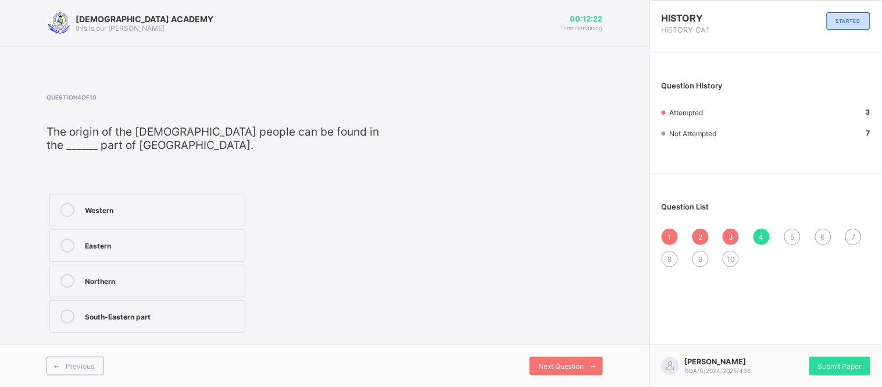
click at [193, 212] on div "Western" at bounding box center [162, 209] width 154 height 12
click at [535, 362] on div "Next Question" at bounding box center [566, 366] width 73 height 19
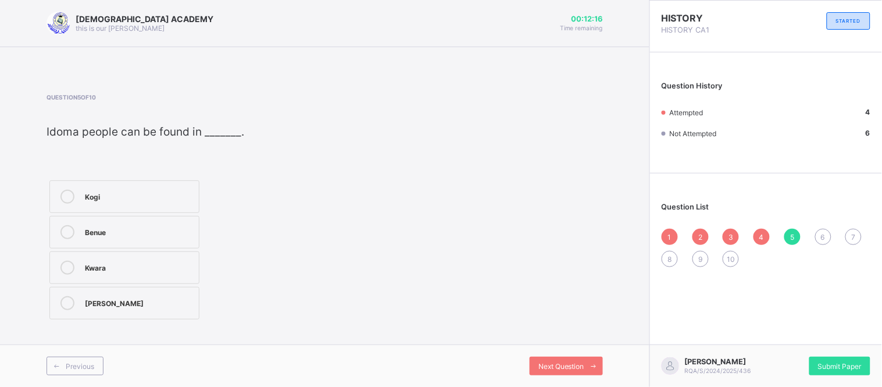
click at [111, 233] on div "Benue" at bounding box center [139, 231] width 108 height 12
click at [539, 359] on div "Next Question" at bounding box center [566, 366] width 73 height 19
click at [166, 236] on div "TIV" at bounding box center [139, 231] width 108 height 12
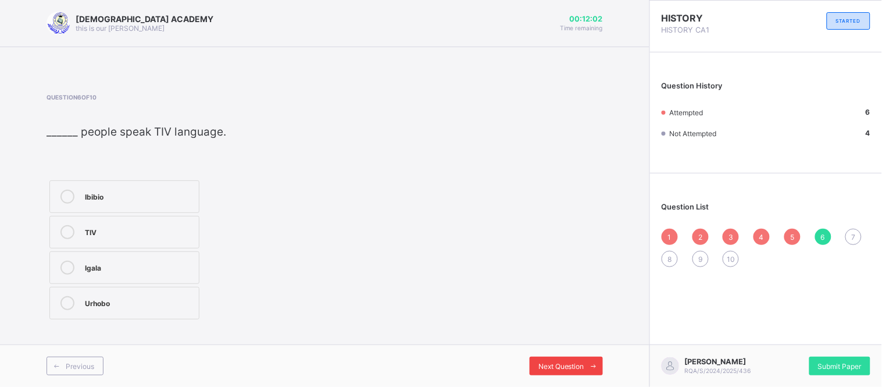
click at [565, 365] on span "Next Question" at bounding box center [562, 366] width 46 height 9
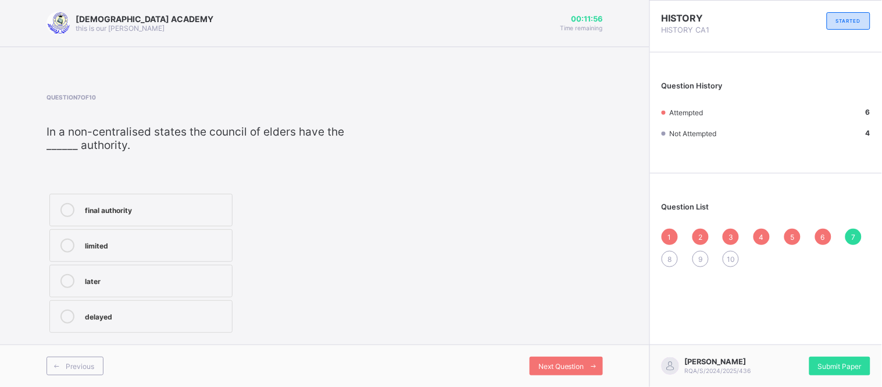
click at [194, 210] on div "final authority" at bounding box center [155, 209] width 141 height 12
click at [565, 368] on span "Next Question" at bounding box center [562, 366] width 46 height 9
click at [205, 315] on div "Hausa" at bounding box center [154, 315] width 138 height 12
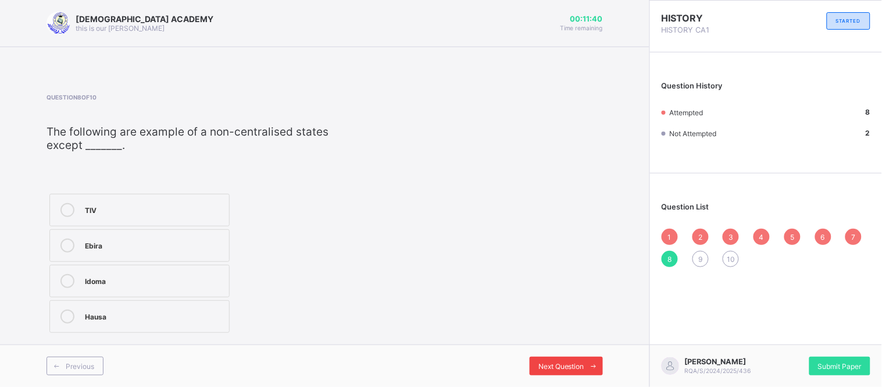
click at [548, 359] on div "Next Question" at bounding box center [566, 366] width 73 height 19
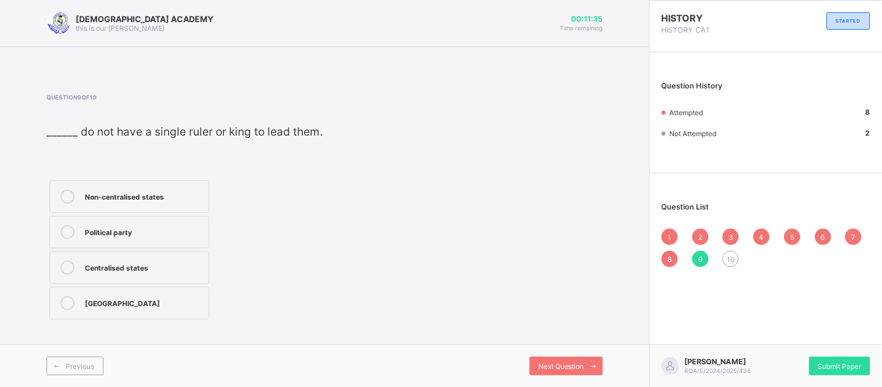
click at [152, 201] on div "Non-centralised states" at bounding box center [144, 197] width 118 height 14
click at [575, 367] on span "Next Question" at bounding box center [562, 366] width 46 height 9
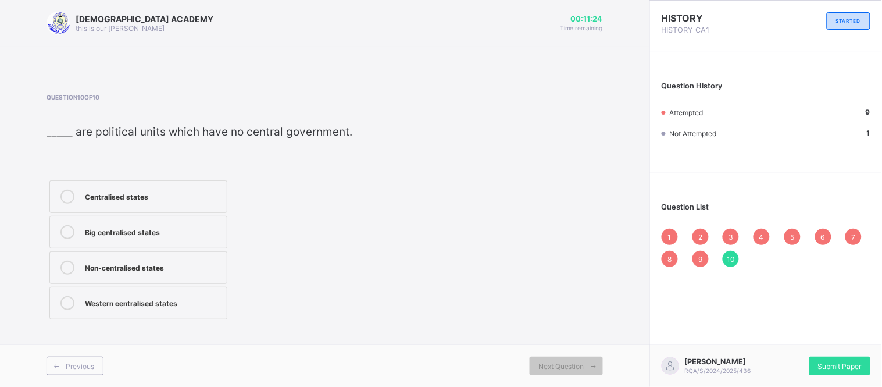
click at [181, 268] on div "Non-centralised states" at bounding box center [153, 267] width 136 height 12
click at [666, 232] on div "1" at bounding box center [670, 237] width 16 height 16
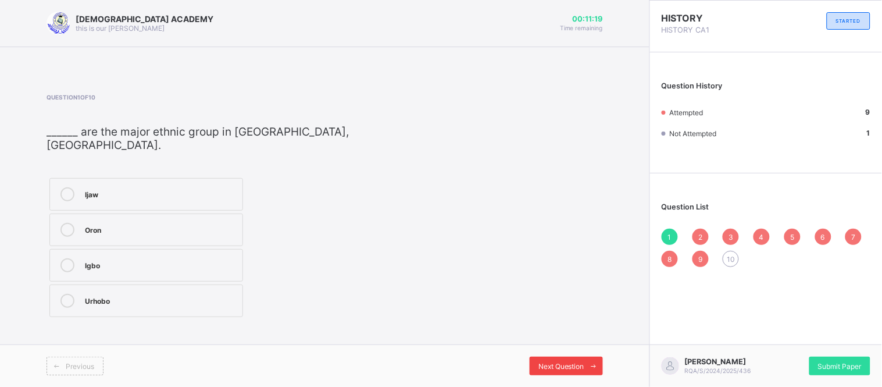
click at [584, 364] on span "Next Question" at bounding box center [562, 366] width 46 height 9
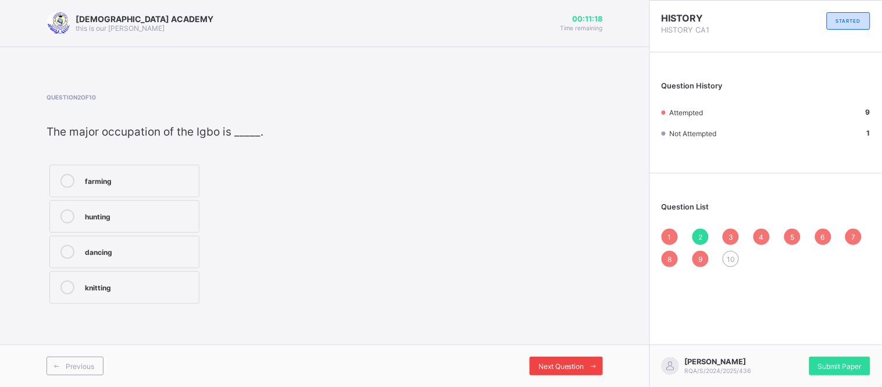
click at [584, 364] on span "Next Question" at bounding box center [562, 366] width 46 height 9
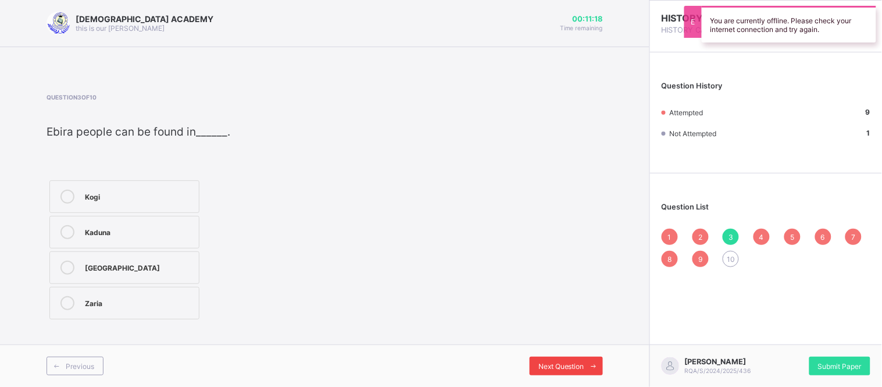
click at [584, 364] on span "Next Question" at bounding box center [562, 366] width 46 height 9
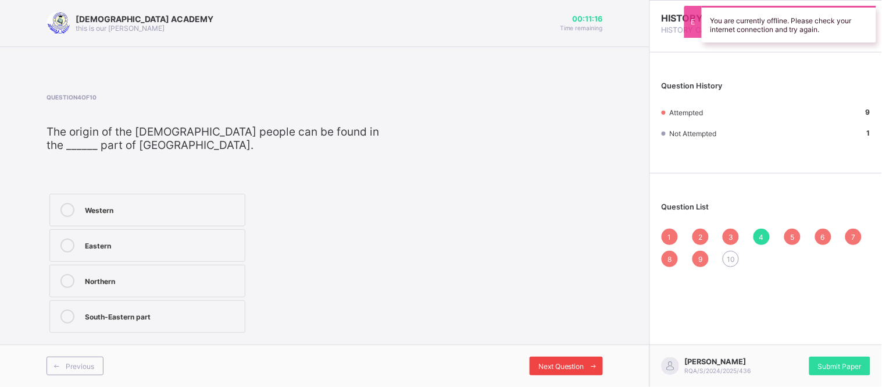
click at [584, 364] on span "Next Question" at bounding box center [562, 366] width 46 height 9
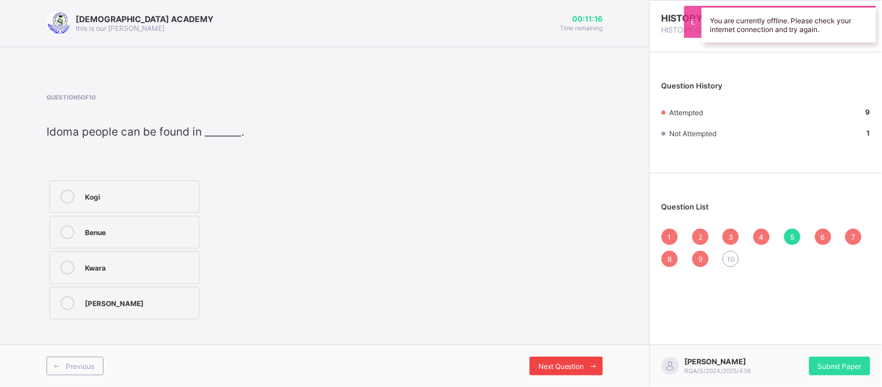
click at [584, 364] on span "Next Question" at bounding box center [562, 366] width 46 height 9
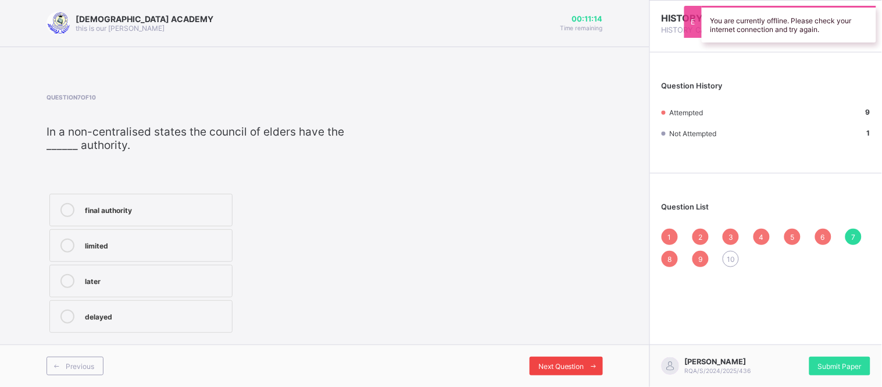
click at [584, 364] on span "Next Question" at bounding box center [562, 366] width 46 height 9
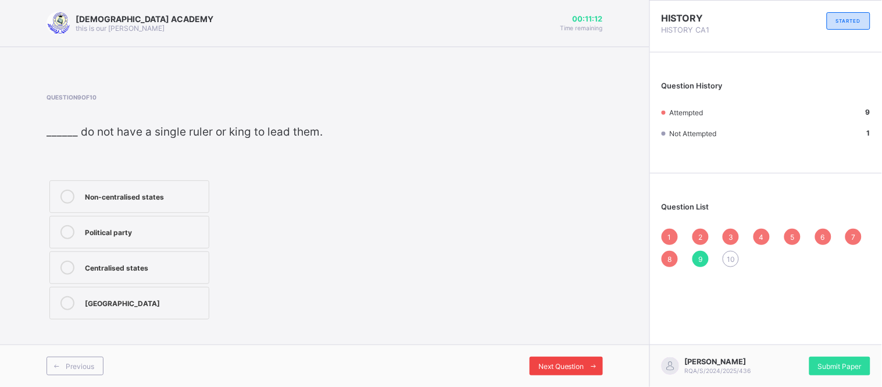
click at [584, 364] on span "Next Question" at bounding box center [562, 366] width 46 height 9
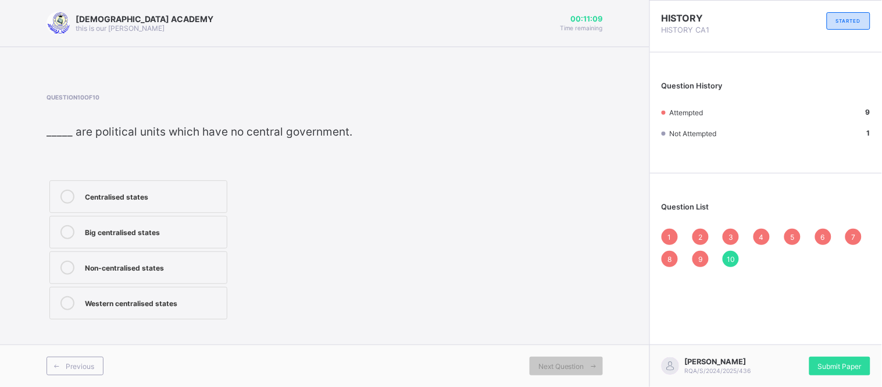
click at [211, 277] on label "Non-centralised states" at bounding box center [138, 267] width 178 height 33
click at [671, 233] on span "1" at bounding box center [669, 237] width 3 height 9
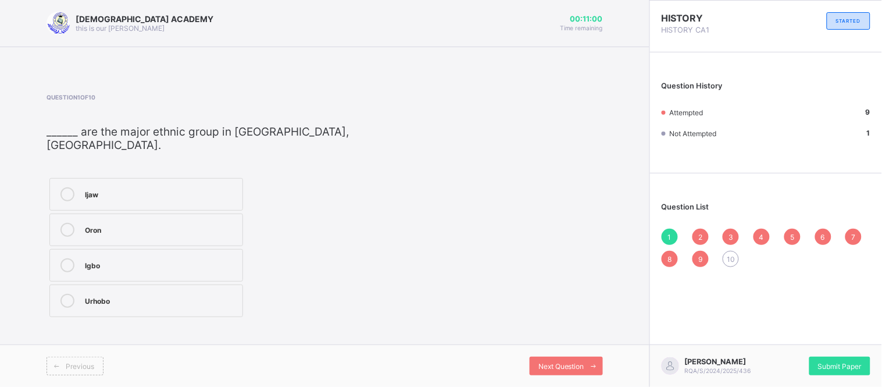
click at [732, 252] on div "10" at bounding box center [731, 259] width 16 height 16
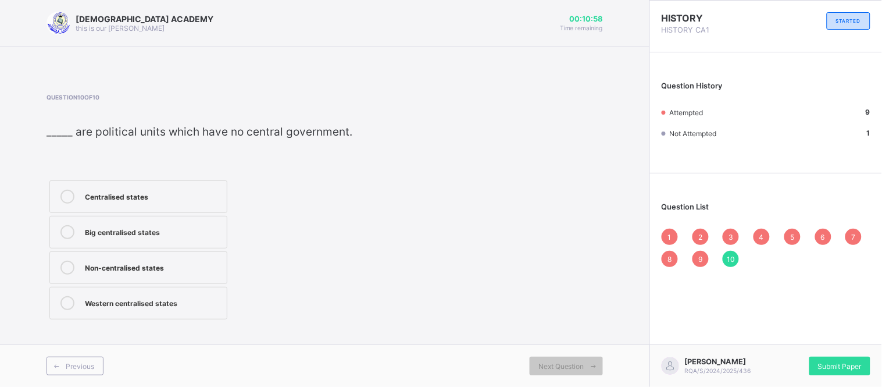
click at [84, 259] on label "Non-centralised states" at bounding box center [138, 267] width 178 height 33
click at [703, 255] on span "9" at bounding box center [701, 259] width 4 height 9
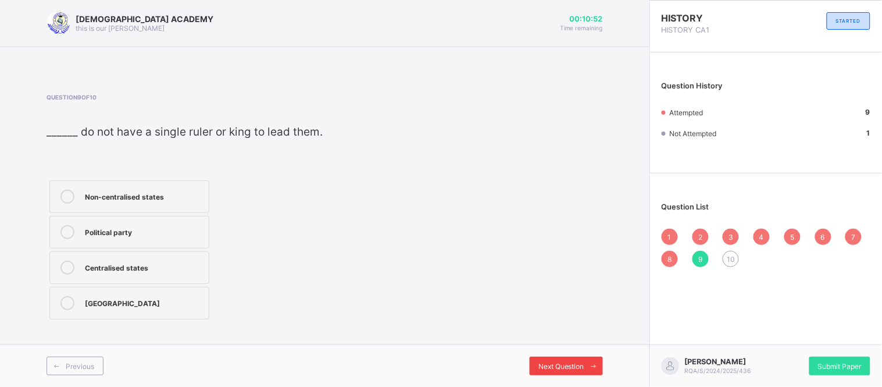
click at [567, 357] on div "Next Question" at bounding box center [566, 366] width 73 height 19
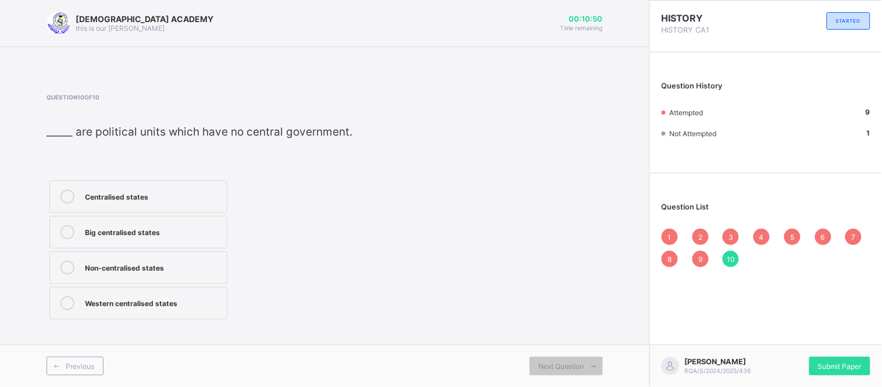
click at [155, 272] on div "Non-centralised states" at bounding box center [153, 267] width 136 height 12
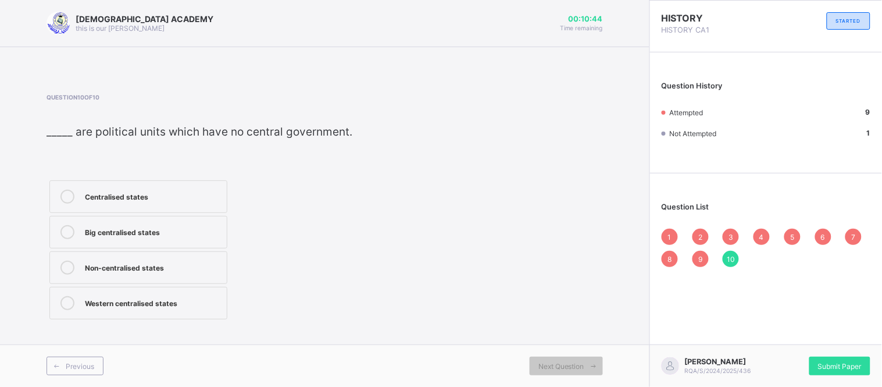
click at [667, 252] on div "8" at bounding box center [670, 259] width 16 height 16
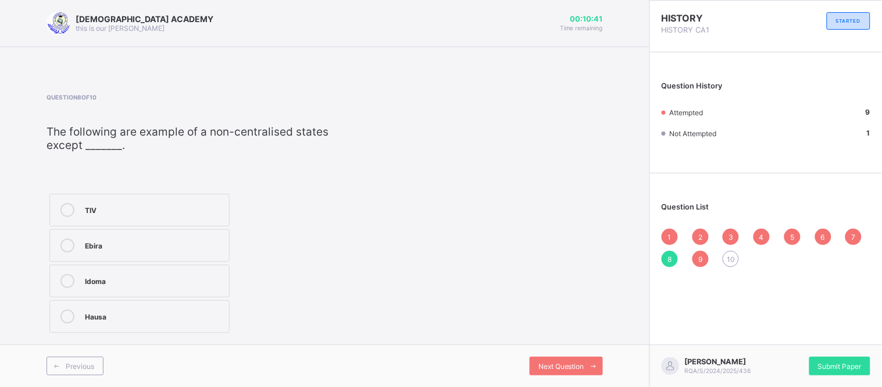
click at [702, 257] on span "9" at bounding box center [701, 259] width 4 height 9
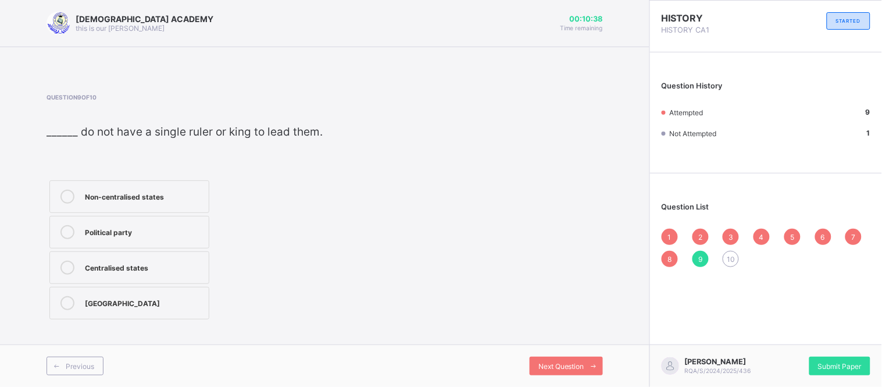
click at [734, 257] on span "10" at bounding box center [731, 259] width 8 height 9
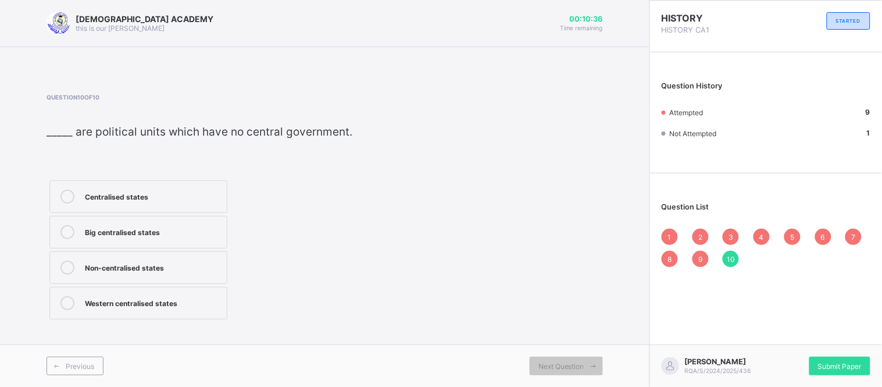
click at [183, 279] on label "Non-centralised states" at bounding box center [138, 267] width 178 height 33
click at [695, 253] on div "9" at bounding box center [701, 259] width 16 height 16
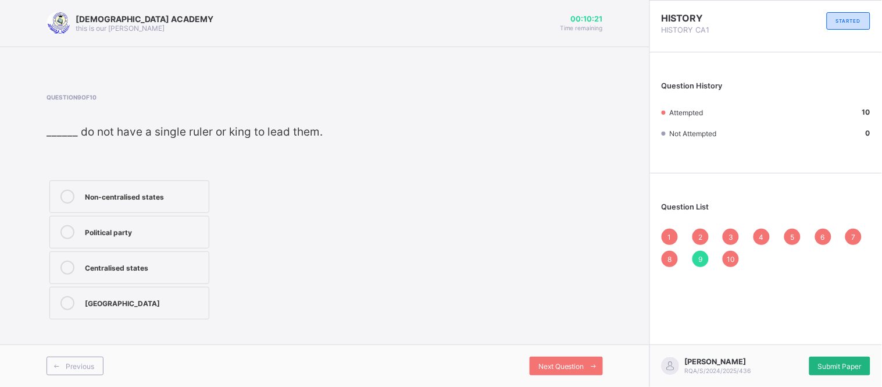
click at [847, 362] on span "Submit Paper" at bounding box center [840, 366] width 44 height 9
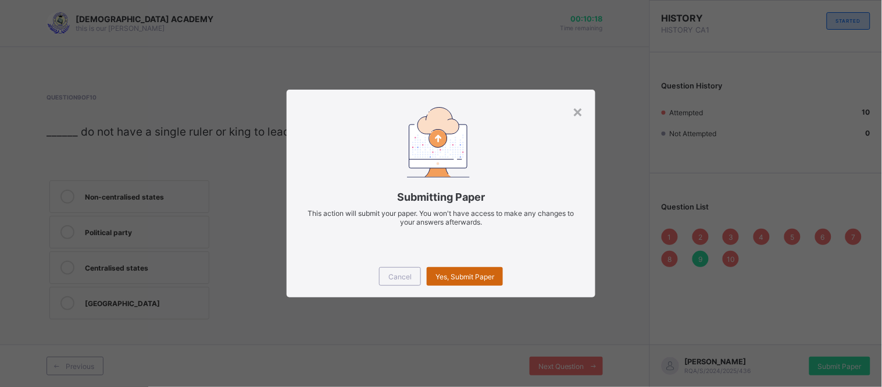
click at [455, 274] on span "Yes, Submit Paper" at bounding box center [465, 276] width 59 height 9
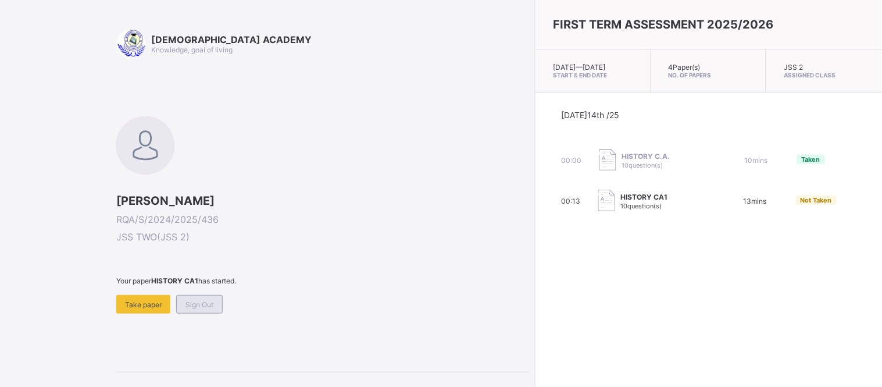
click at [200, 300] on span "Sign Out" at bounding box center [200, 304] width 28 height 9
